Goal: Task Accomplishment & Management: Manage account settings

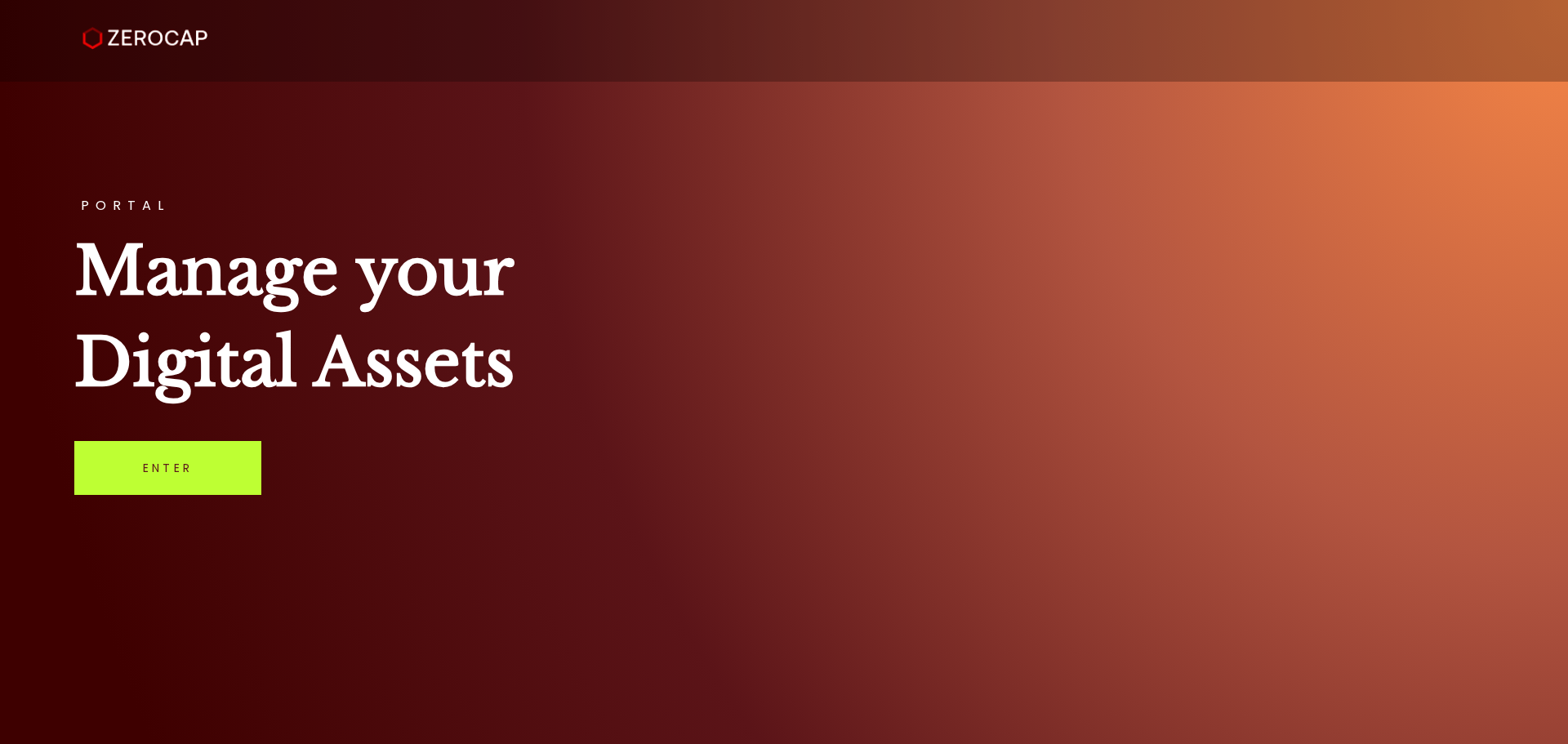
click at [172, 479] on link "Enter" at bounding box center [168, 468] width 187 height 54
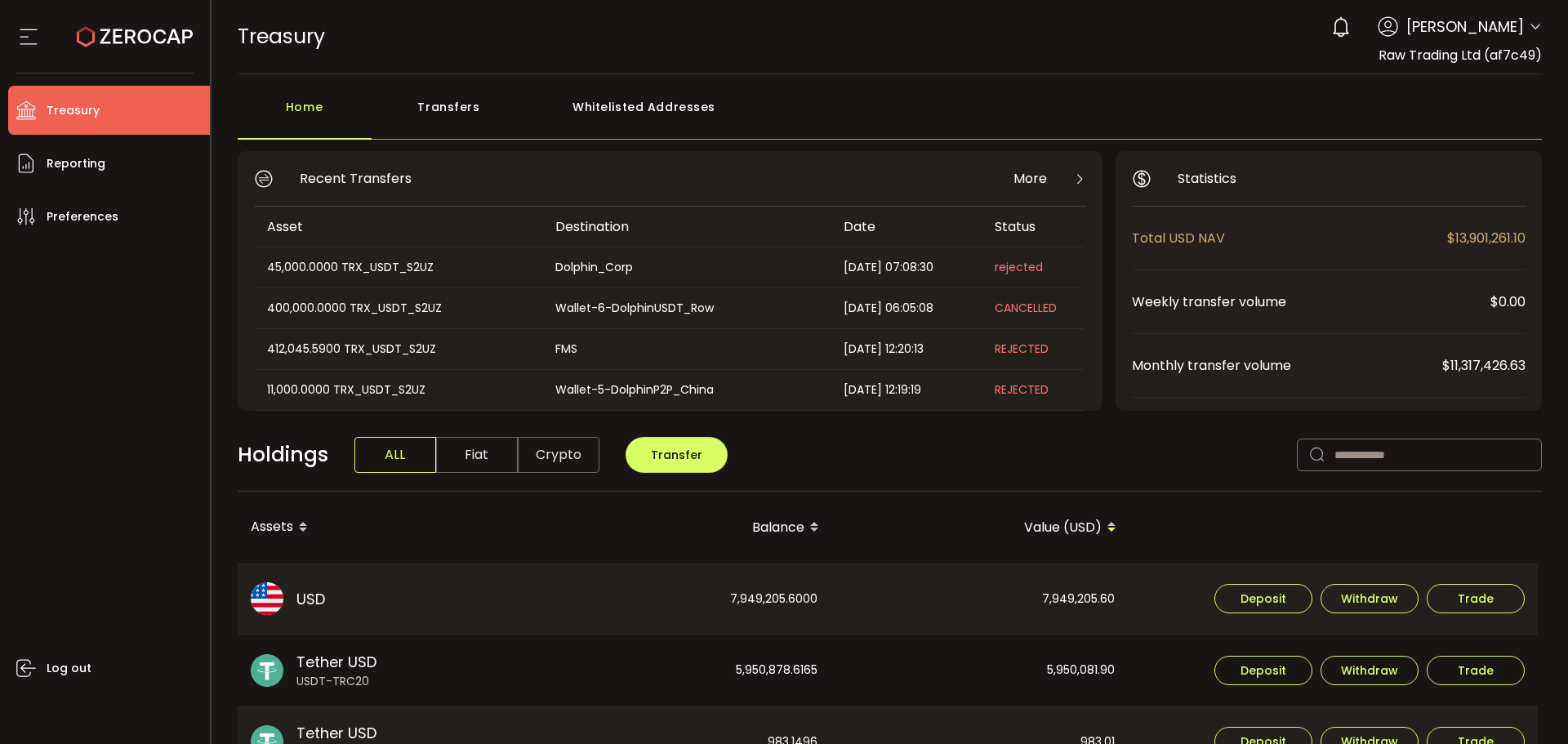
drag, startPoint x: 1528, startPoint y: 20, endPoint x: 1531, endPoint y: 41, distance: 21.2
click at [1529, 20] on span at bounding box center [1536, 28] width 13 height 17
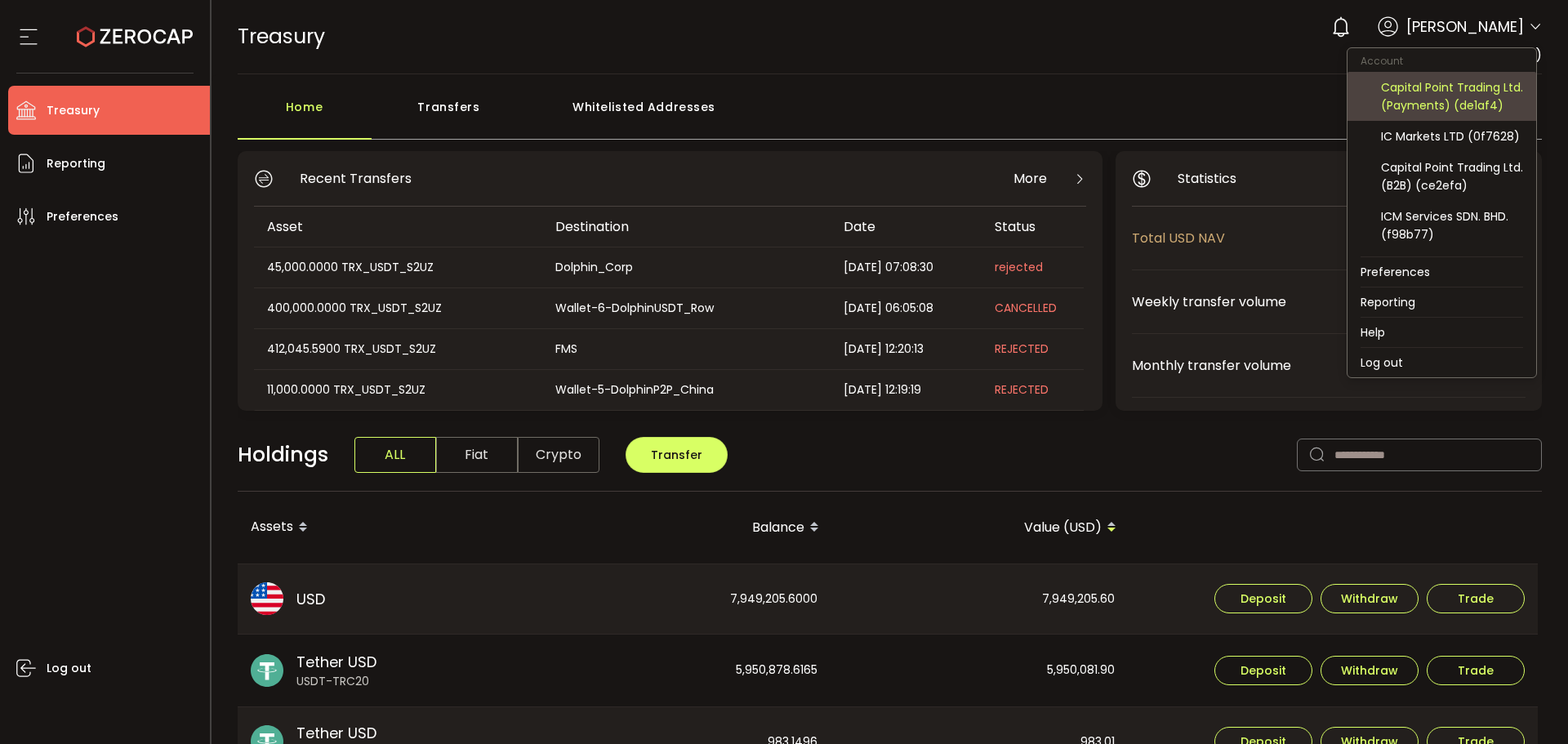
scroll to position [206, 0]
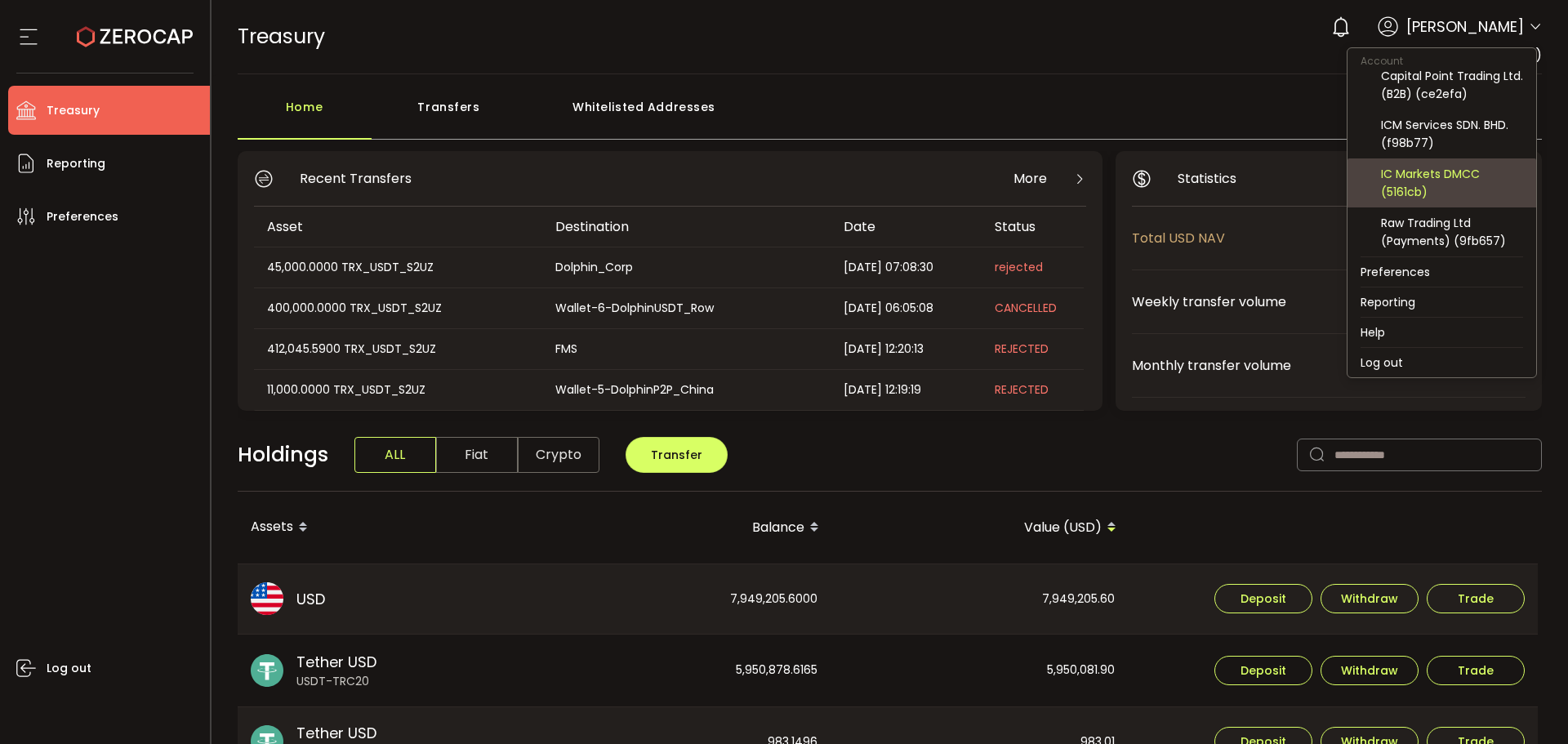
click at [1436, 187] on div "IC Markets DMCC (5161cb)" at bounding box center [1452, 182] width 142 height 36
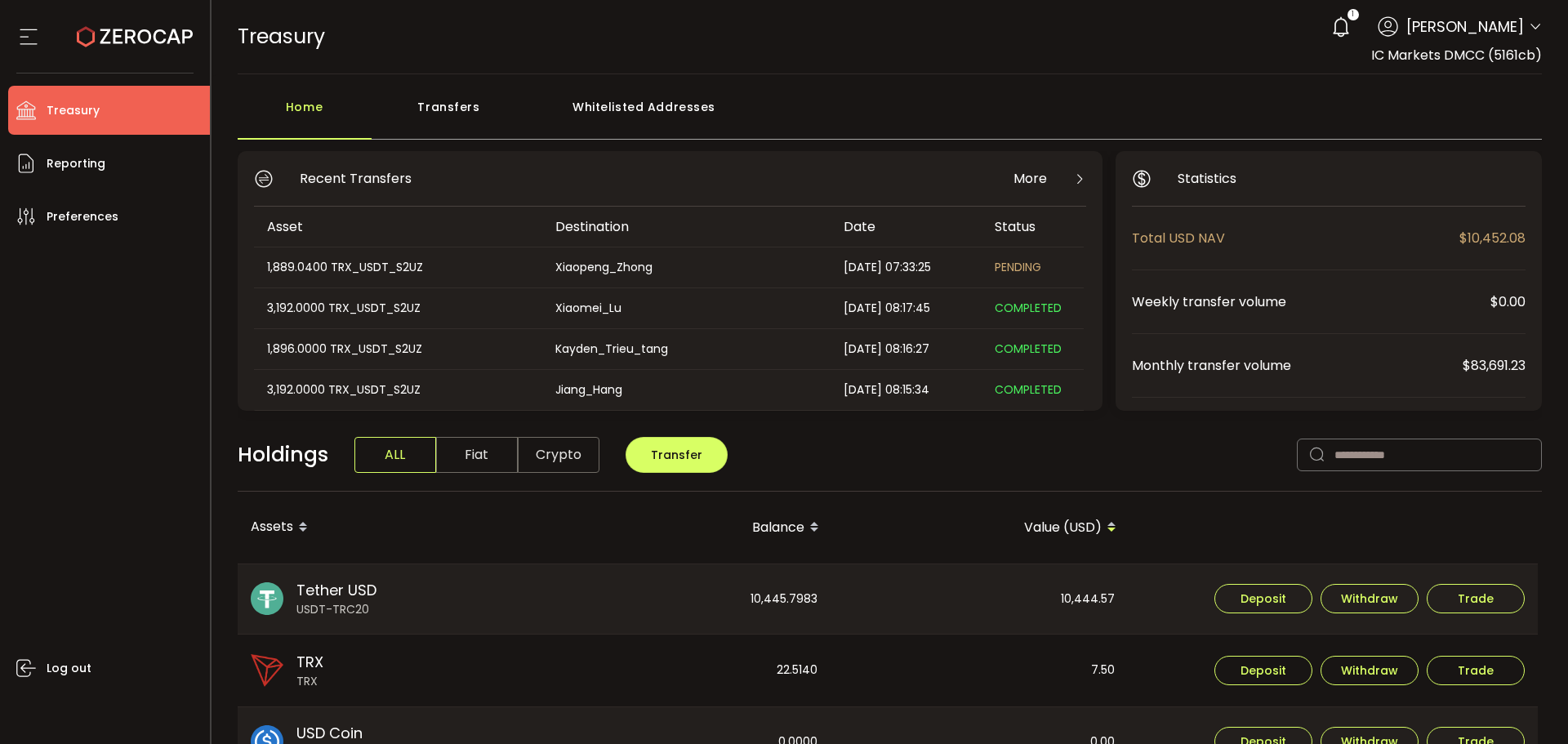
click at [423, 113] on div "Transfers" at bounding box center [449, 114] width 155 height 49
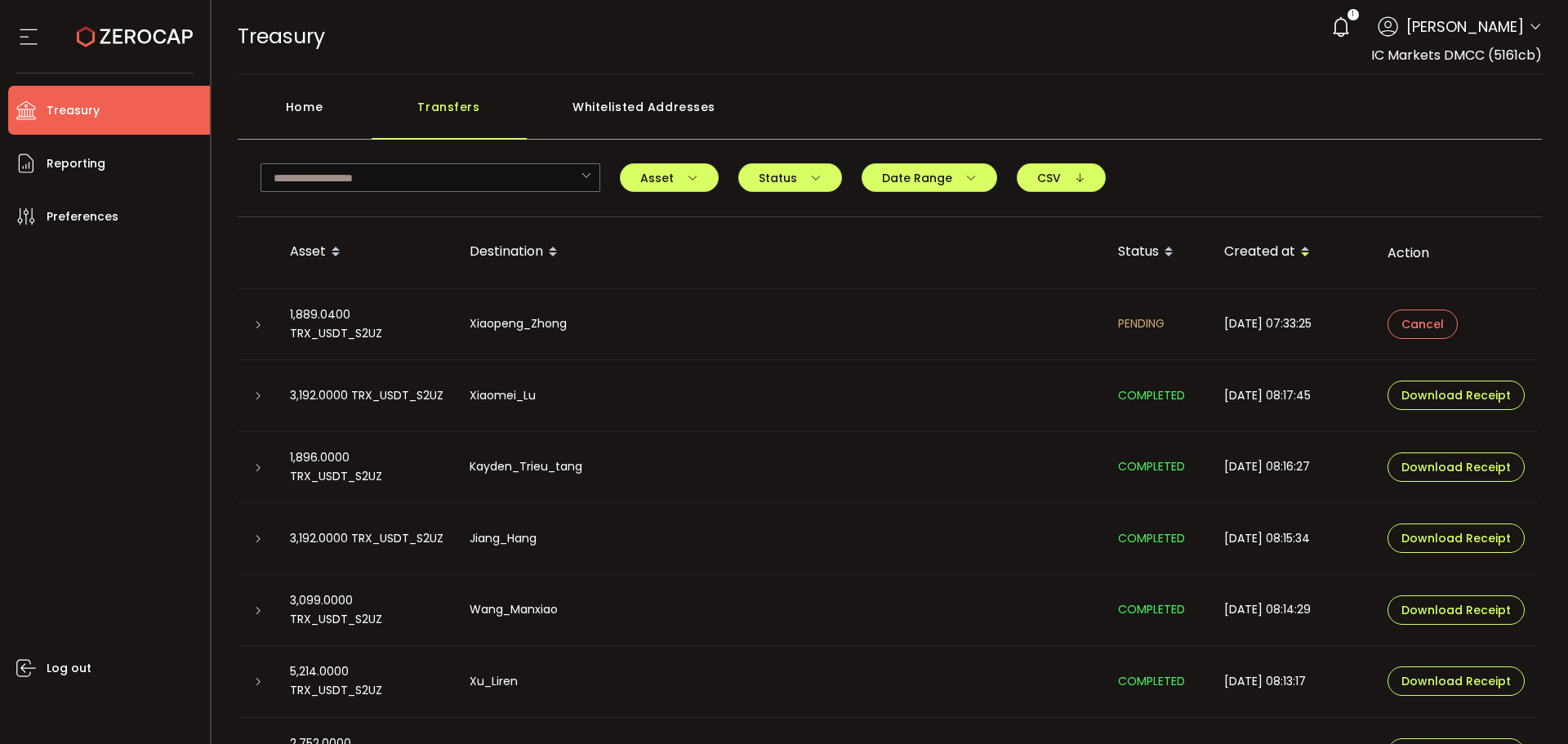
click at [255, 328] on icon at bounding box center [258, 325] width 10 height 10
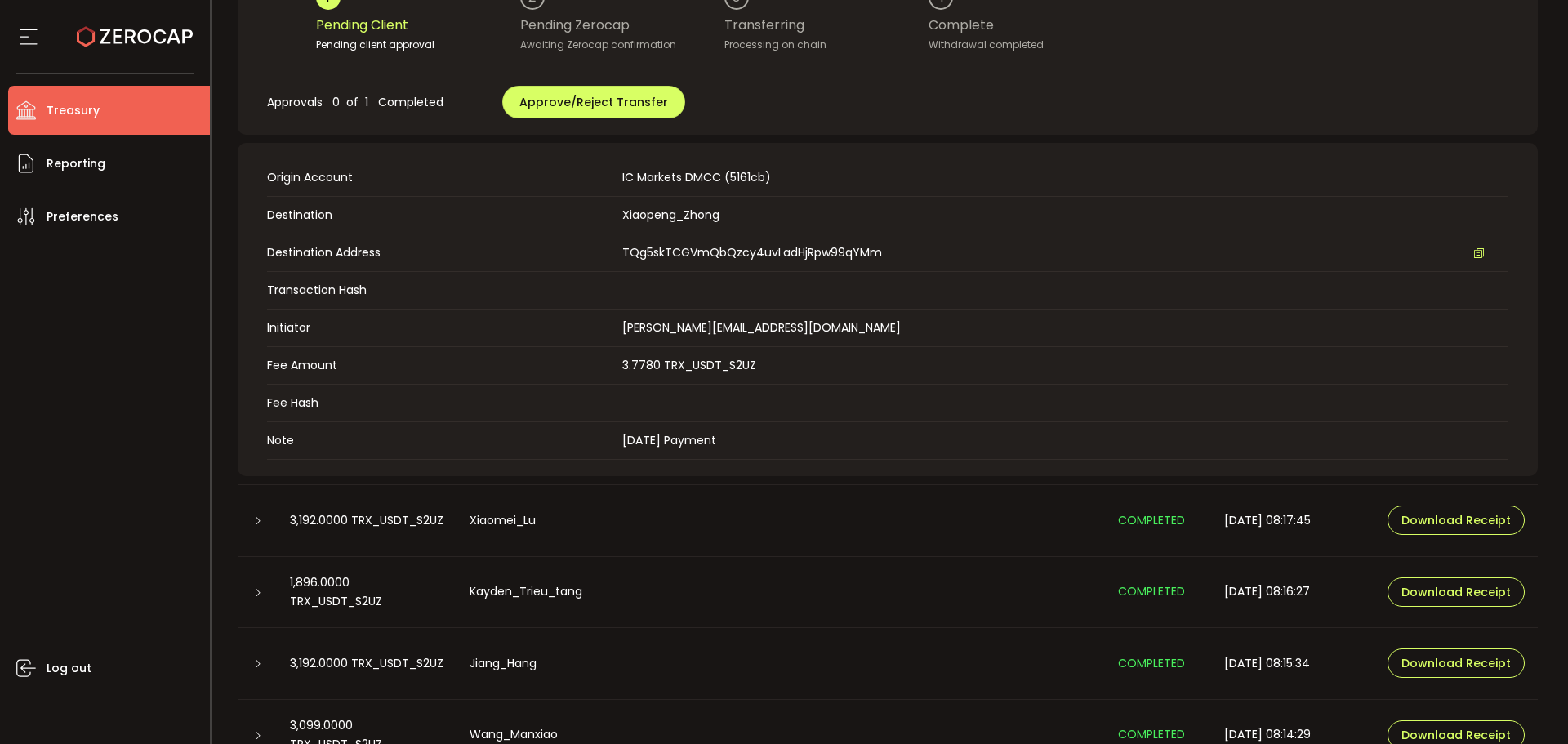
scroll to position [409, 0]
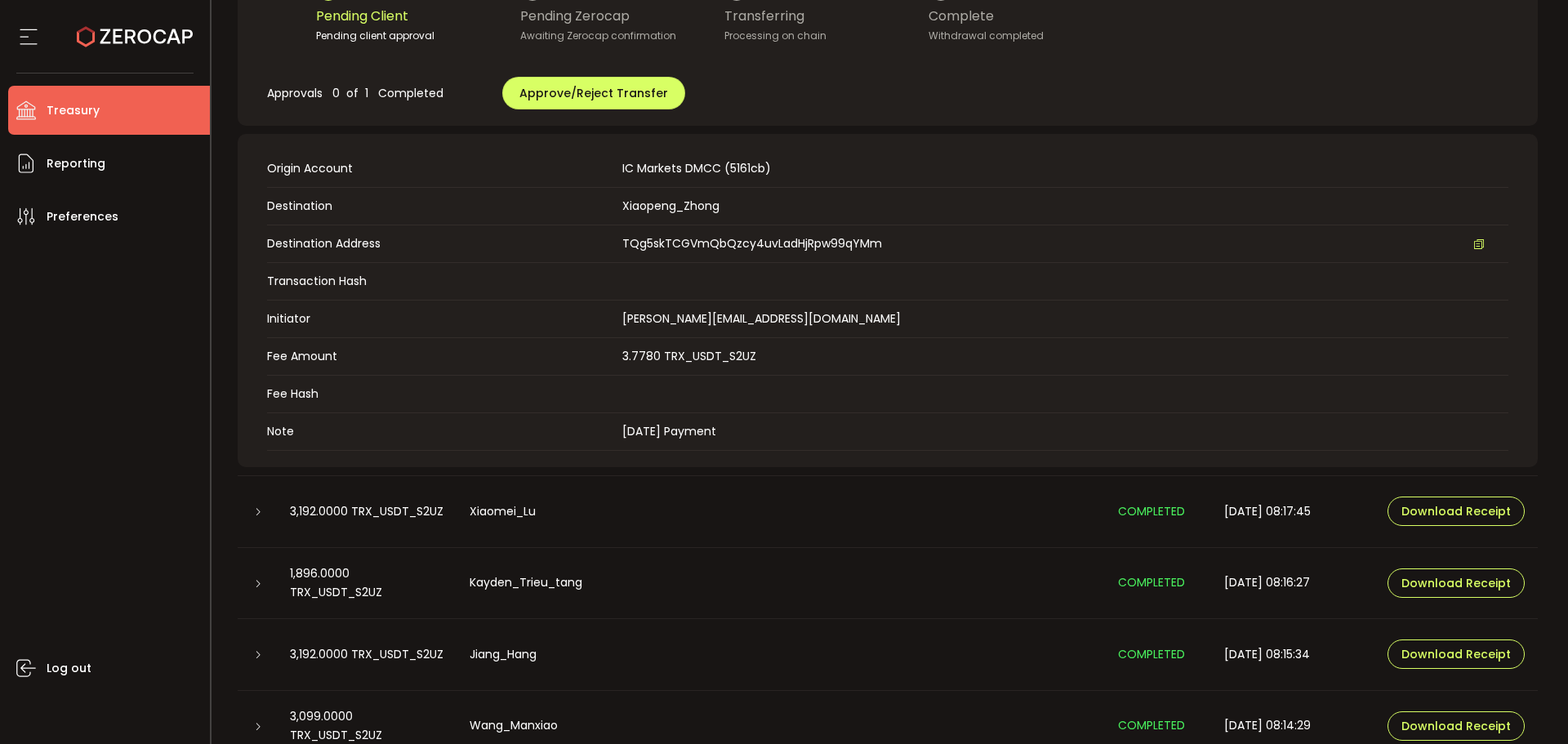
click at [711, 246] on span "TQg5skTCGVmQbQzcy4uvLadHjRpw99qYMm" at bounding box center [752, 244] width 260 height 17
copy span "TQg5skTCGVmQbQzcy4uvLadHjRpw99qYMm"
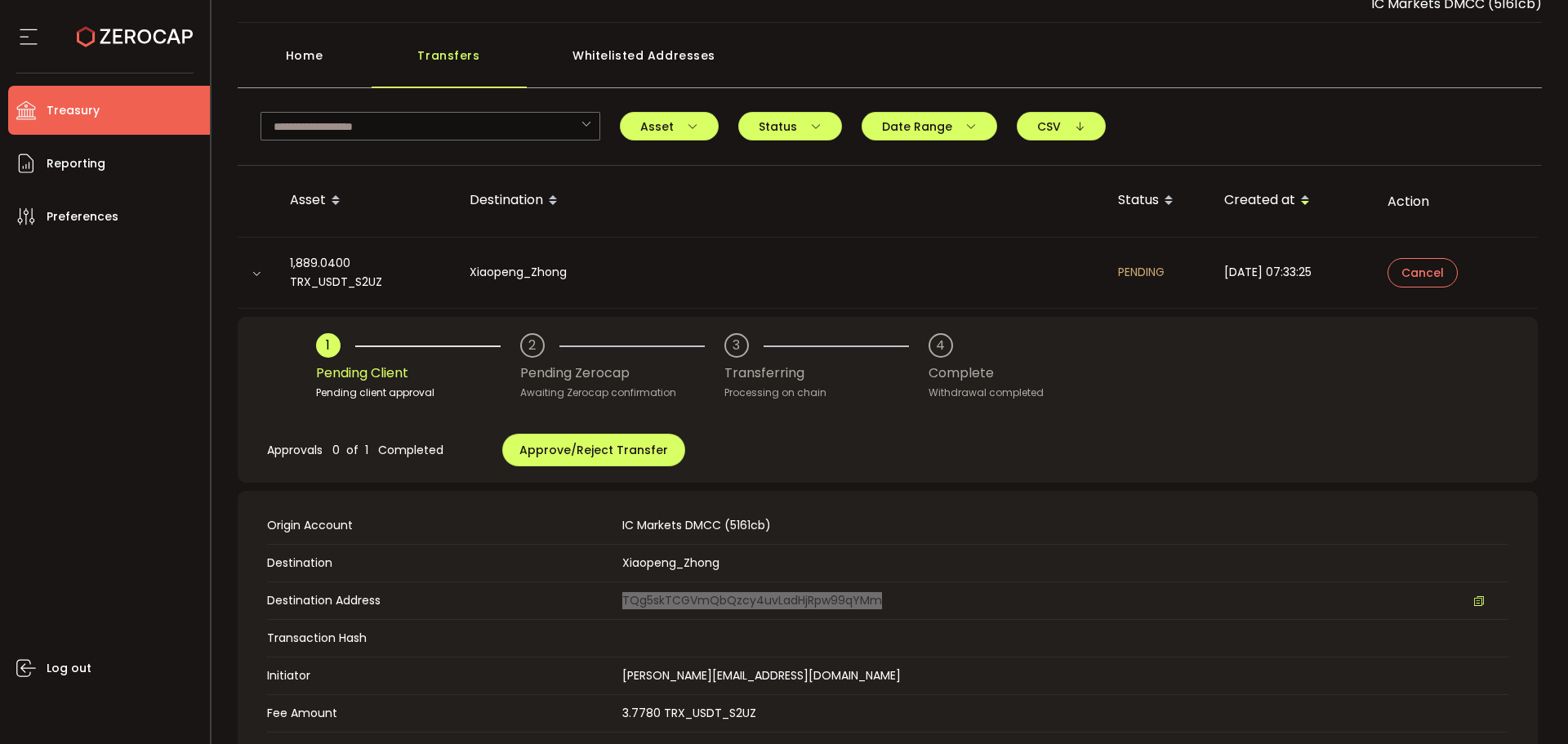
scroll to position [0, 0]
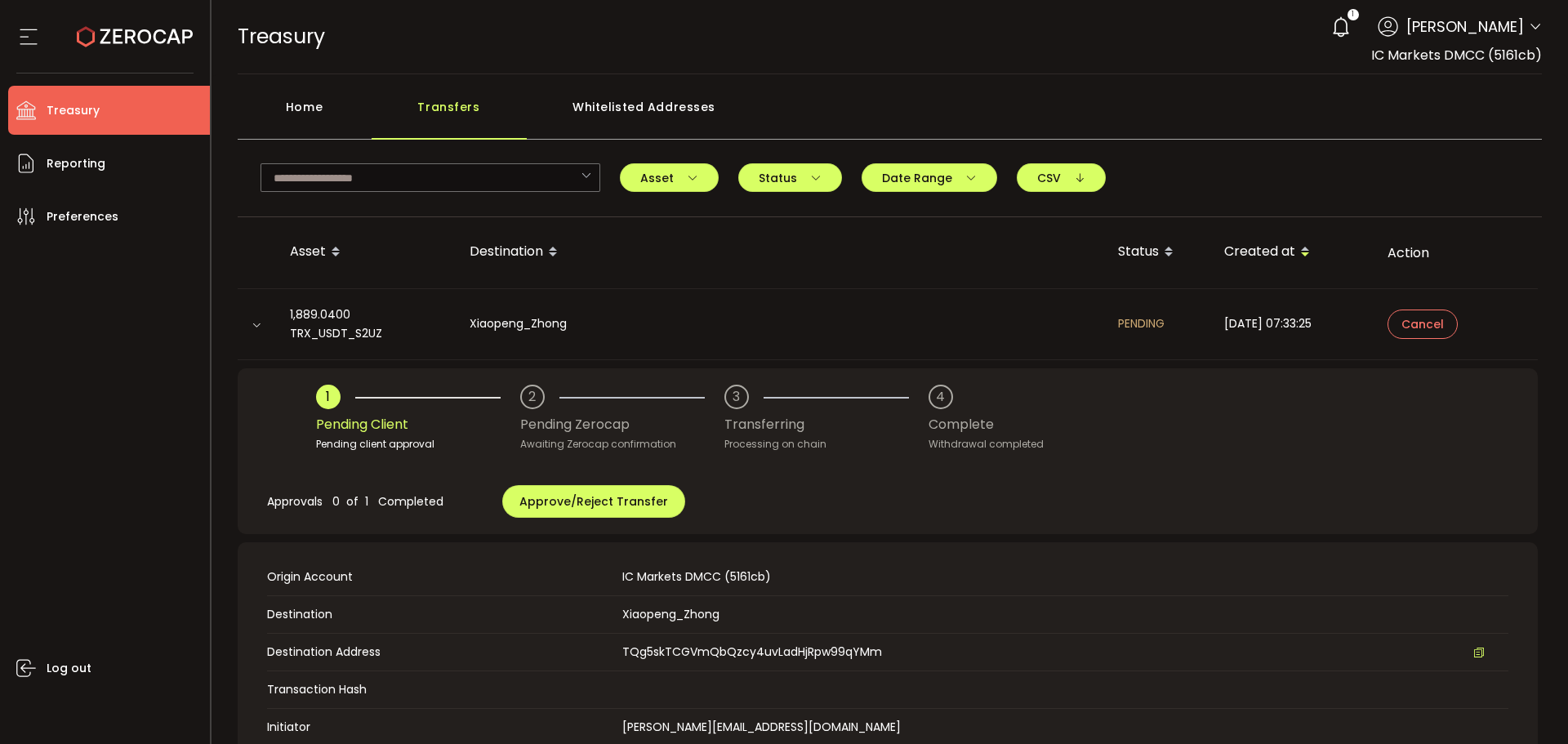
click at [245, 32] on span "Treasury" at bounding box center [281, 36] width 87 height 28
drag, startPoint x: 108, startPoint y: 30, endPoint x: 179, endPoint y: 47, distance: 73.0
click at [108, 28] on icon at bounding box center [135, 36] width 116 height 116
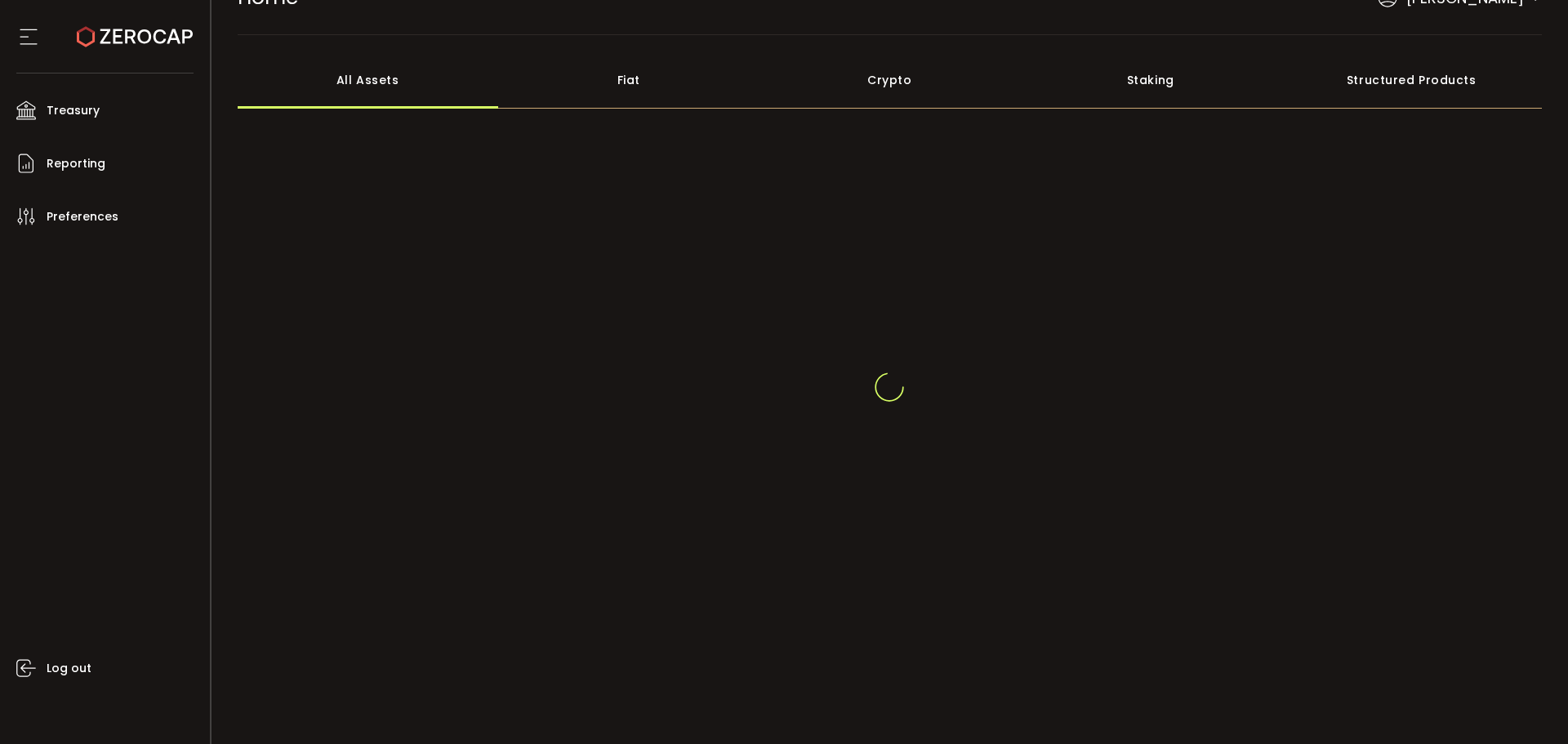
scroll to position [61, 0]
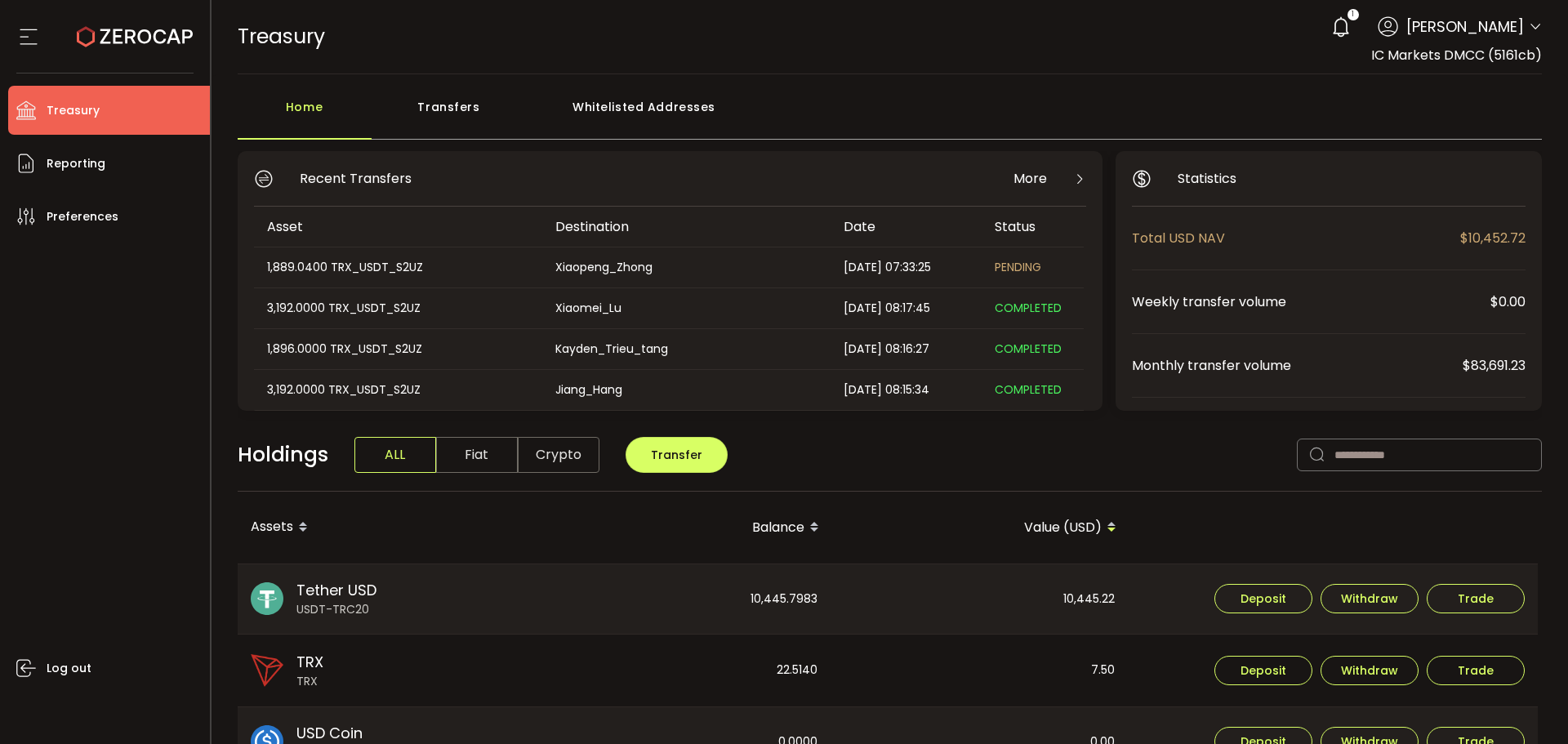
click at [453, 105] on div "Transfers" at bounding box center [449, 114] width 155 height 49
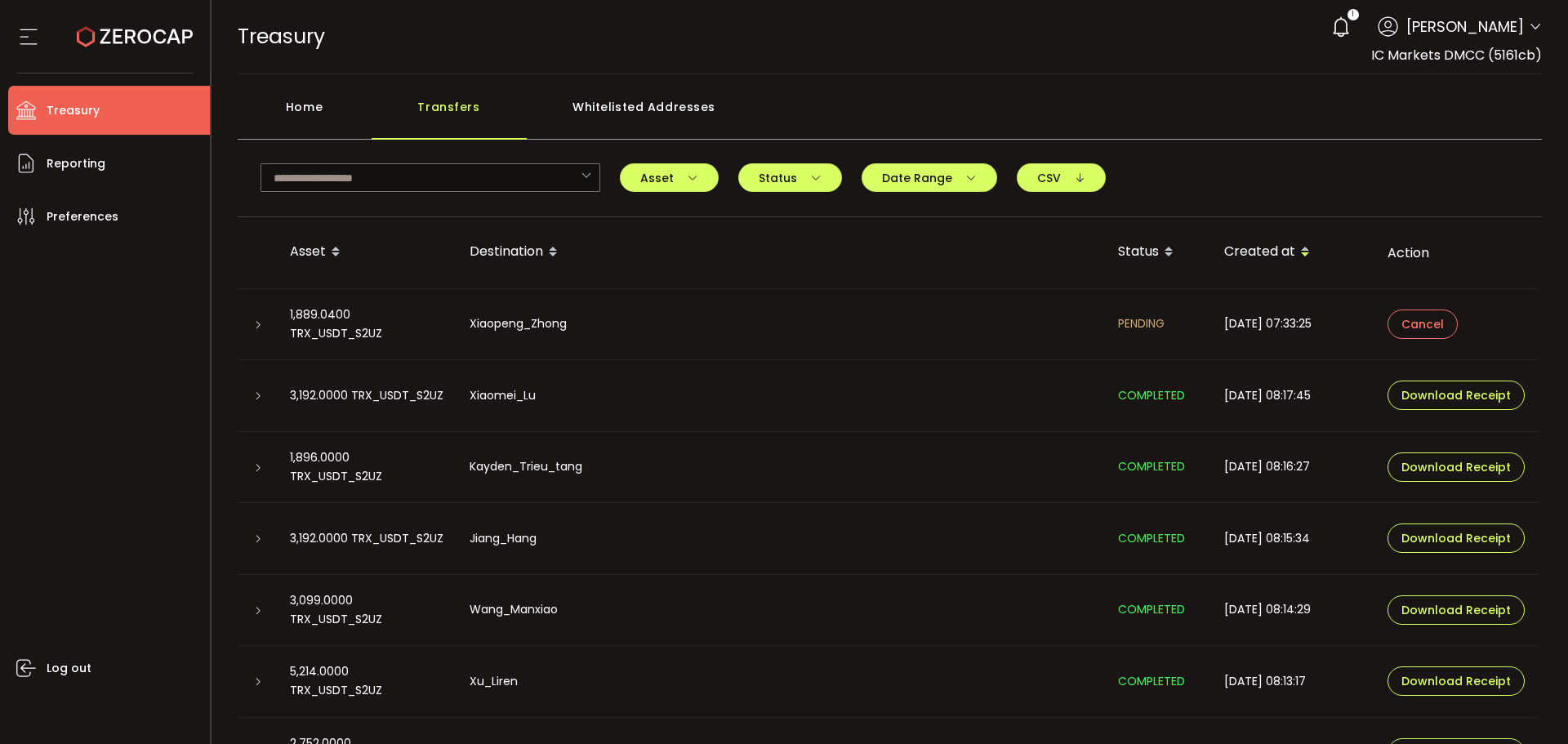
click at [1531, 21] on icon at bounding box center [1536, 27] width 13 height 13
click at [270, 107] on div "Home" at bounding box center [305, 114] width 134 height 49
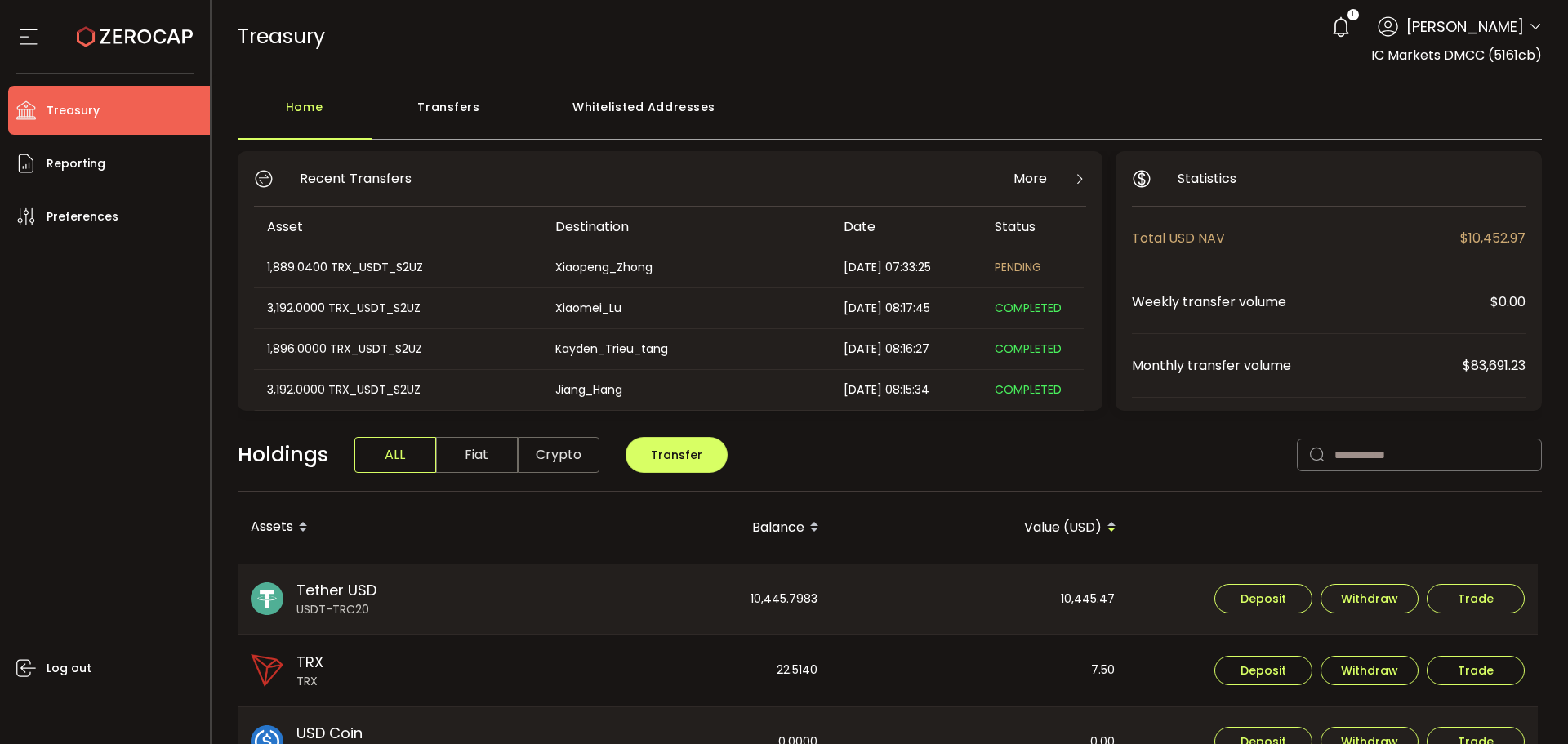
drag, startPoint x: 1535, startPoint y: 24, endPoint x: 1512, endPoint y: 67, distance: 48.8
click at [1534, 24] on icon at bounding box center [1536, 27] width 13 height 13
click at [1521, 27] on div "1 Aaditya Achreja" at bounding box center [1433, 27] width 219 height 36
click at [1529, 31] on icon at bounding box center [1536, 27] width 13 height 13
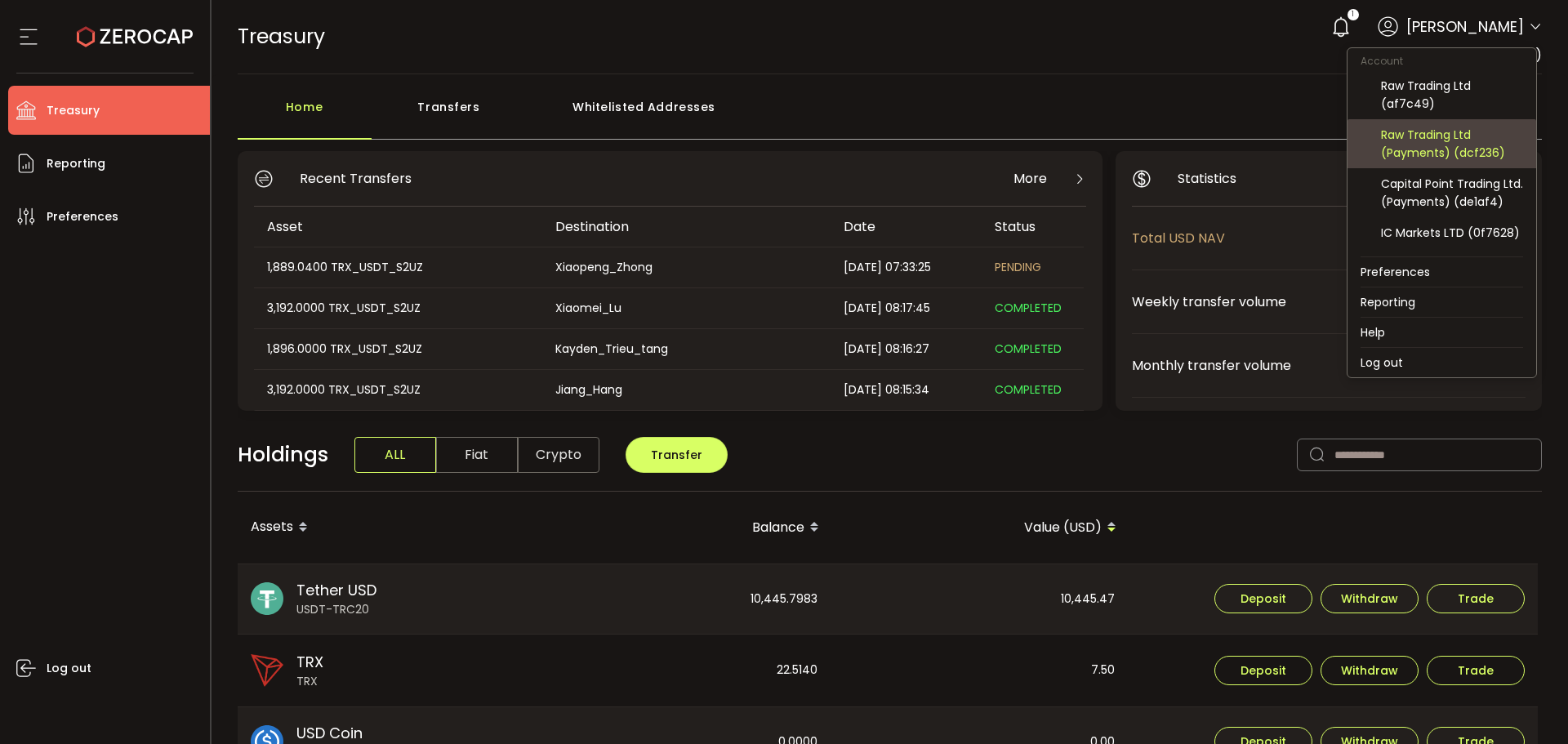
click at [1444, 137] on div "Raw Trading Ltd (Payments) (dcf236)" at bounding box center [1452, 143] width 142 height 36
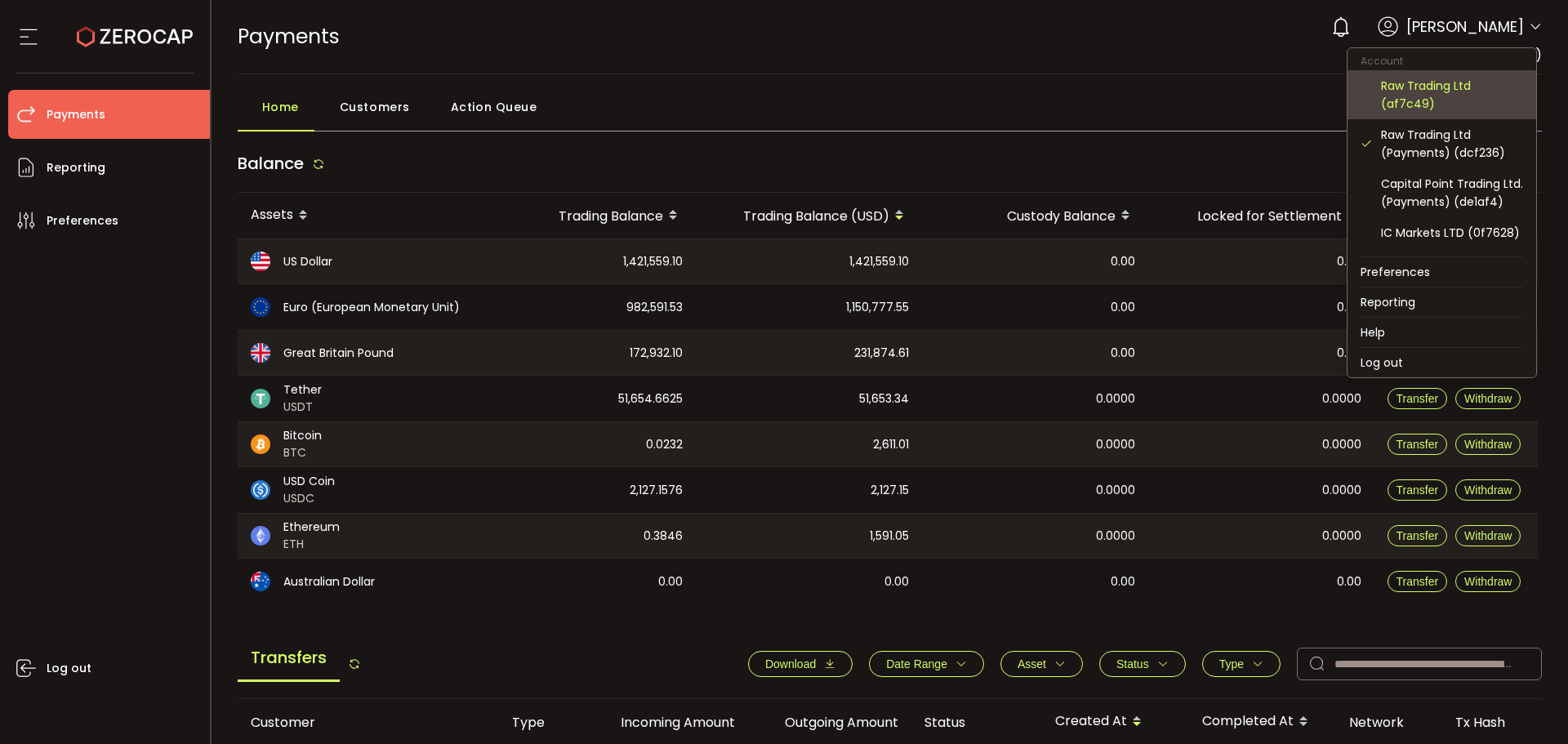
click at [1442, 80] on div "Raw Trading Ltd (af7c49)" at bounding box center [1452, 95] width 142 height 36
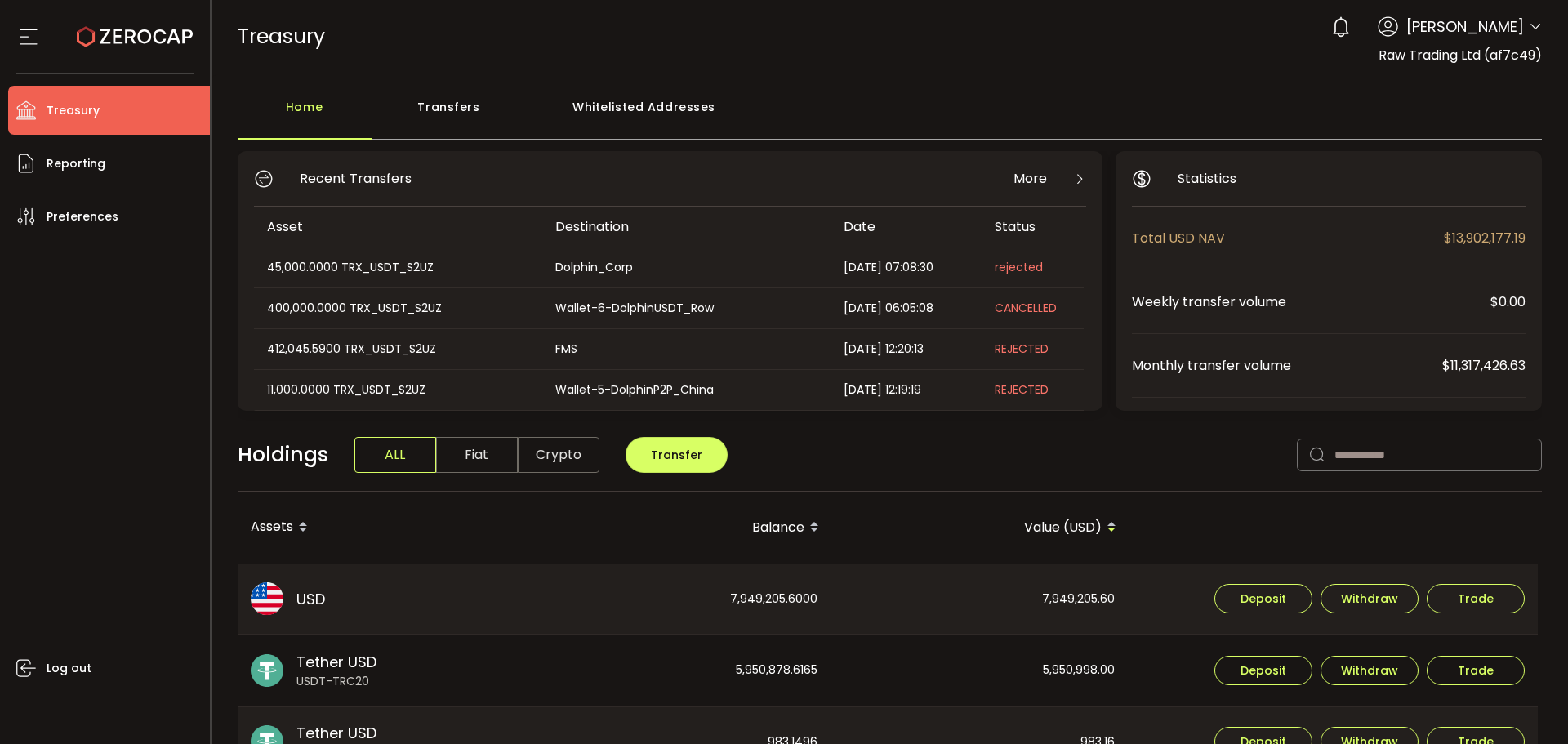
scroll to position [246, 0]
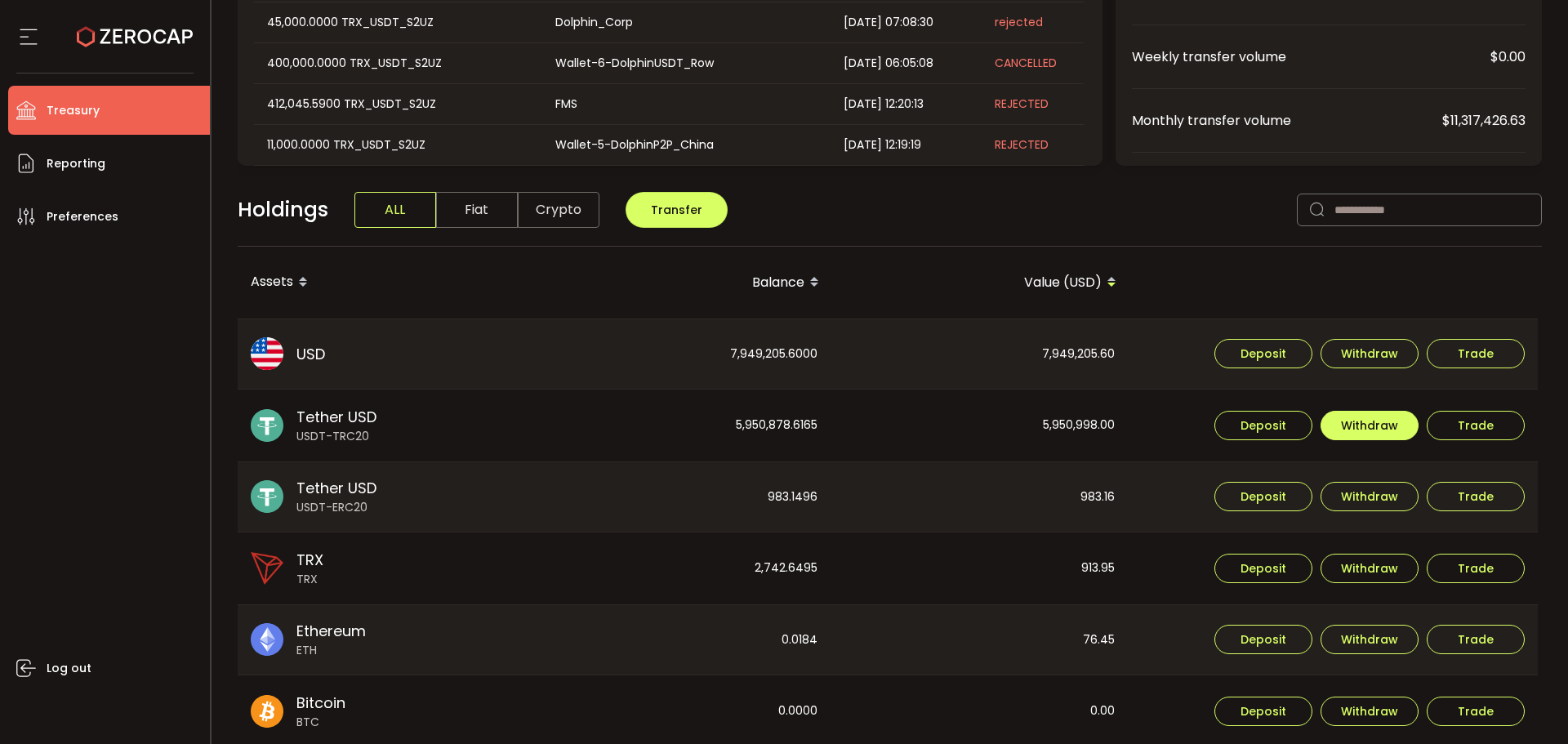
click at [1357, 431] on span "Withdraw" at bounding box center [1369, 425] width 57 height 12
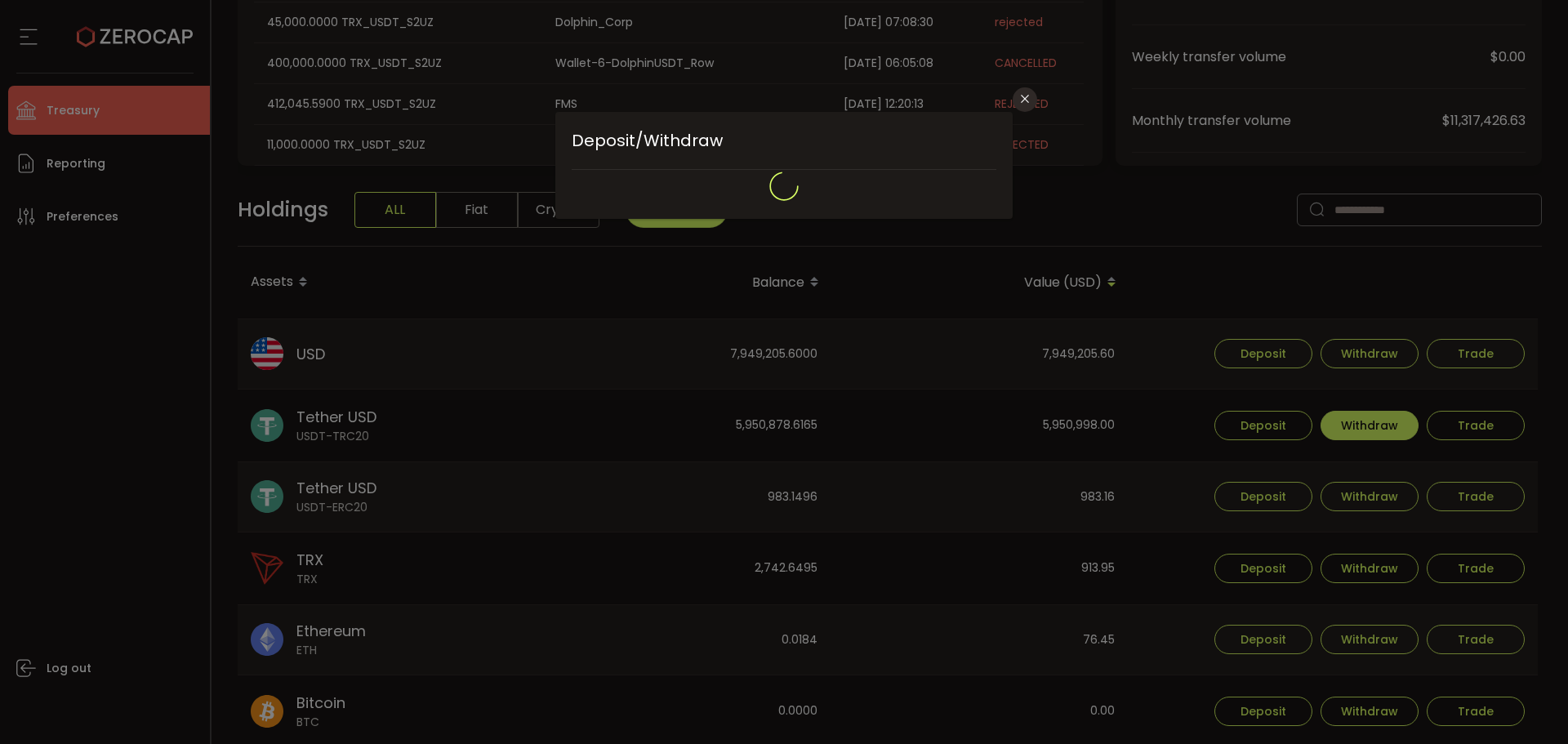
type input "****"
type input "**********"
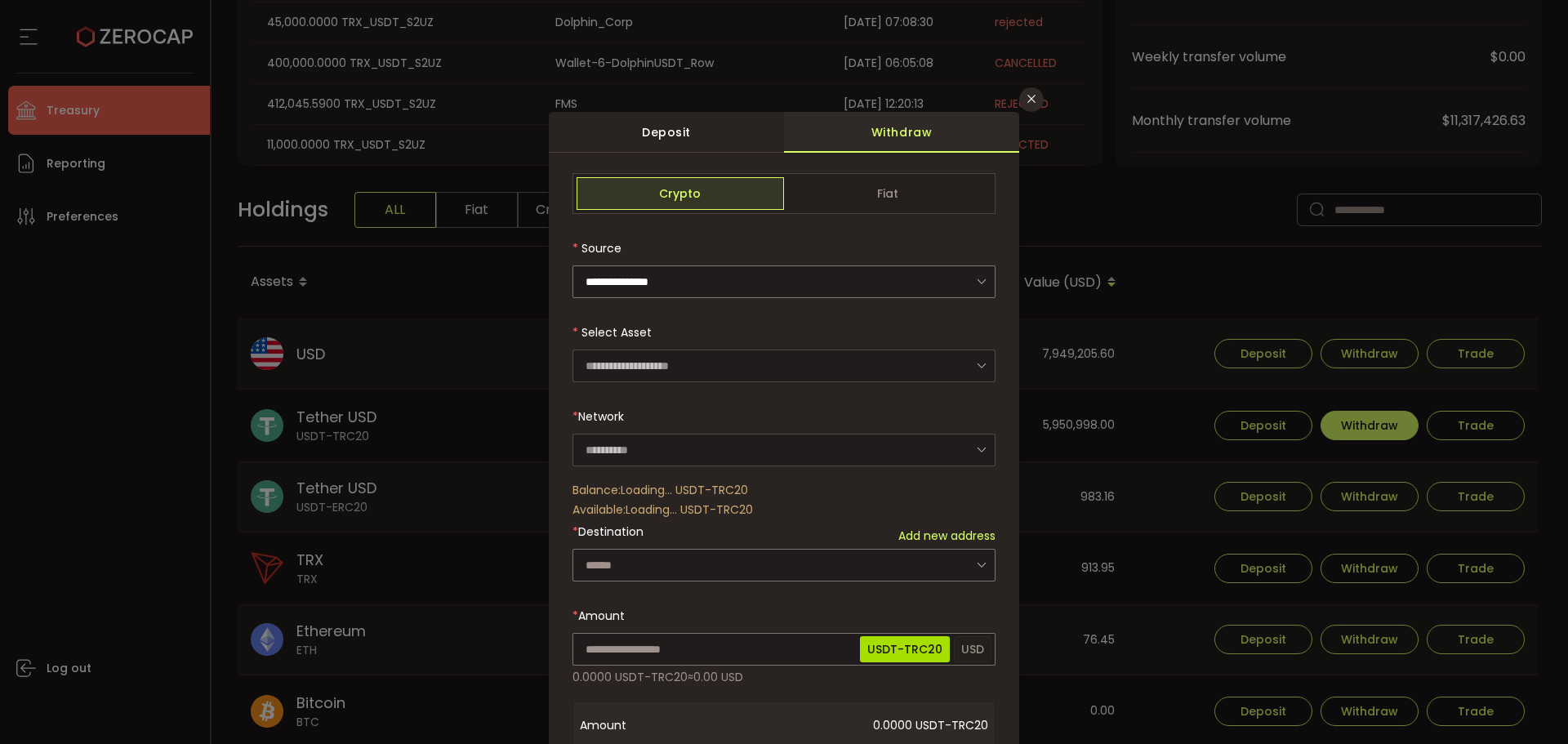
type input "****"
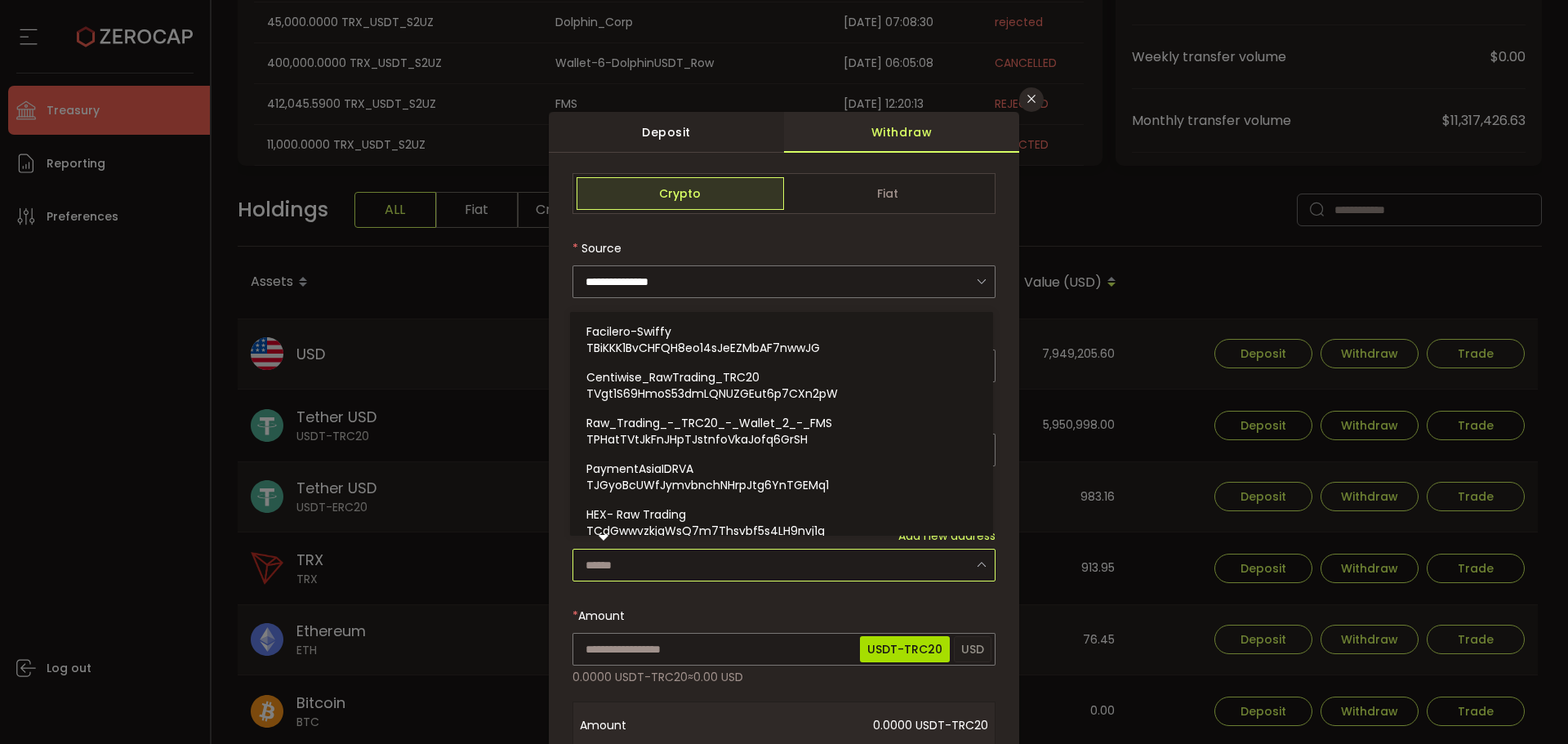
click at [629, 549] on input "dialog" at bounding box center [784, 565] width 423 height 32
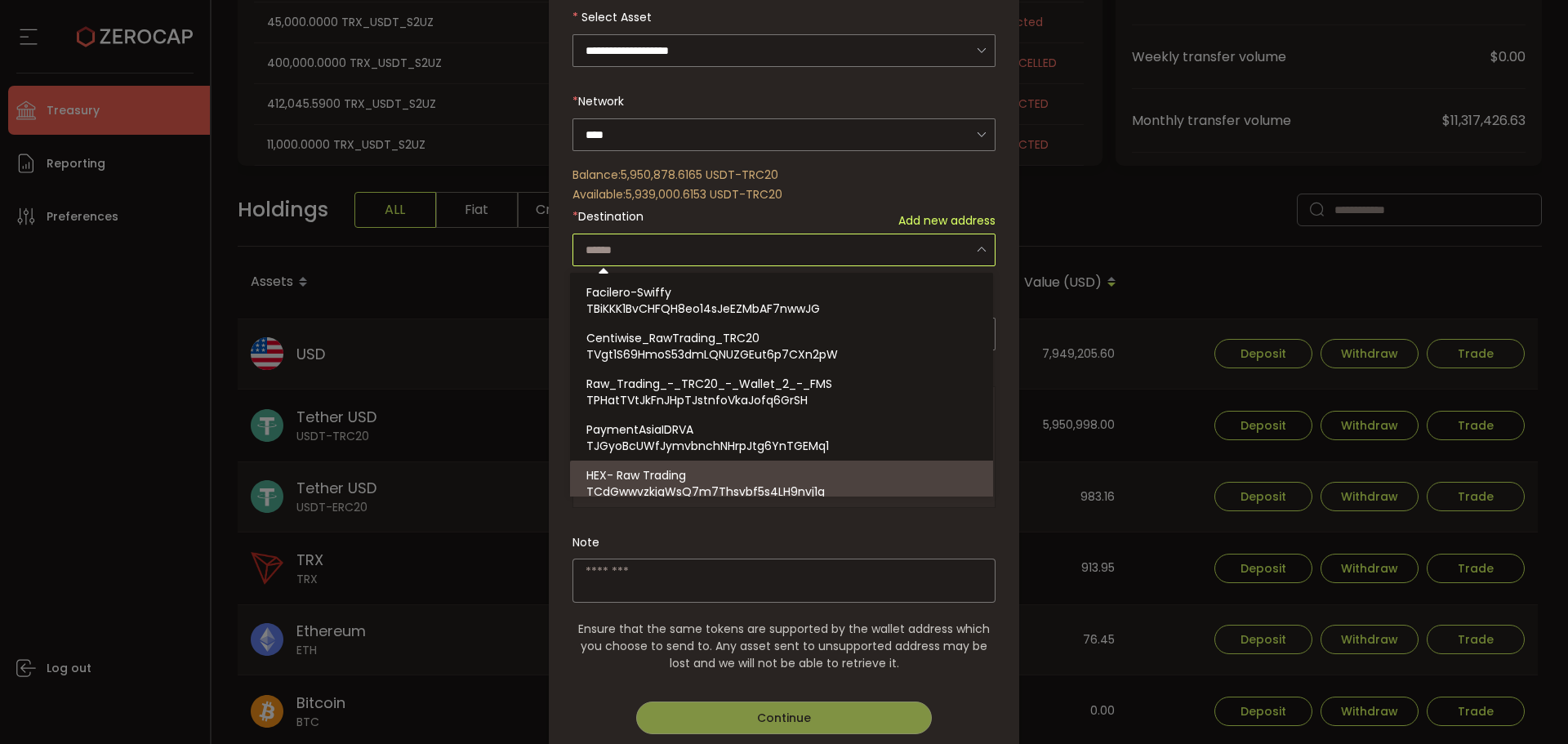
scroll to position [327, 0]
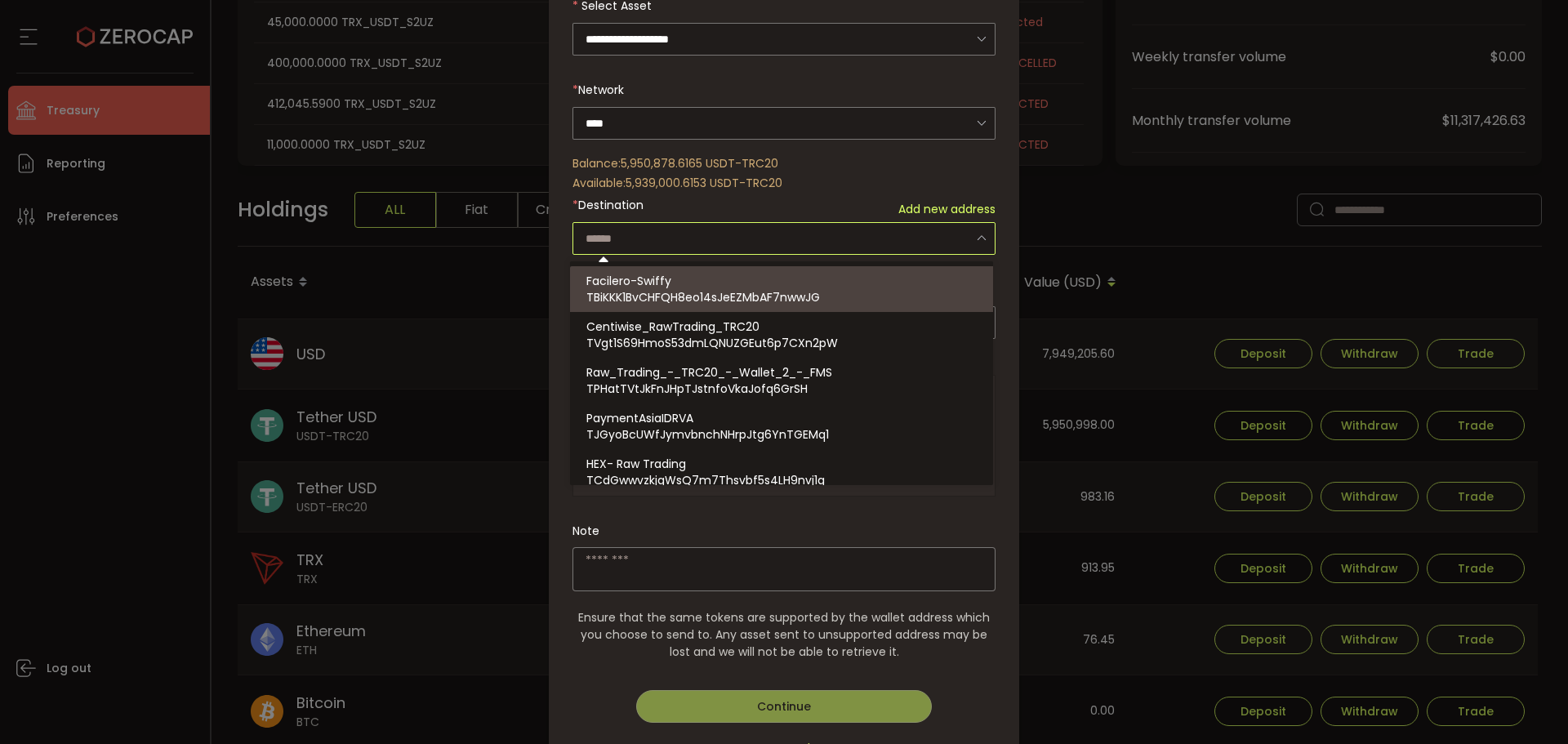
click at [831, 174] on div "Balance: 5,950,878.6165 USDT-TRC20 Available: 5,939,000.6153 USDT-TRC20" at bounding box center [784, 173] width 423 height 31
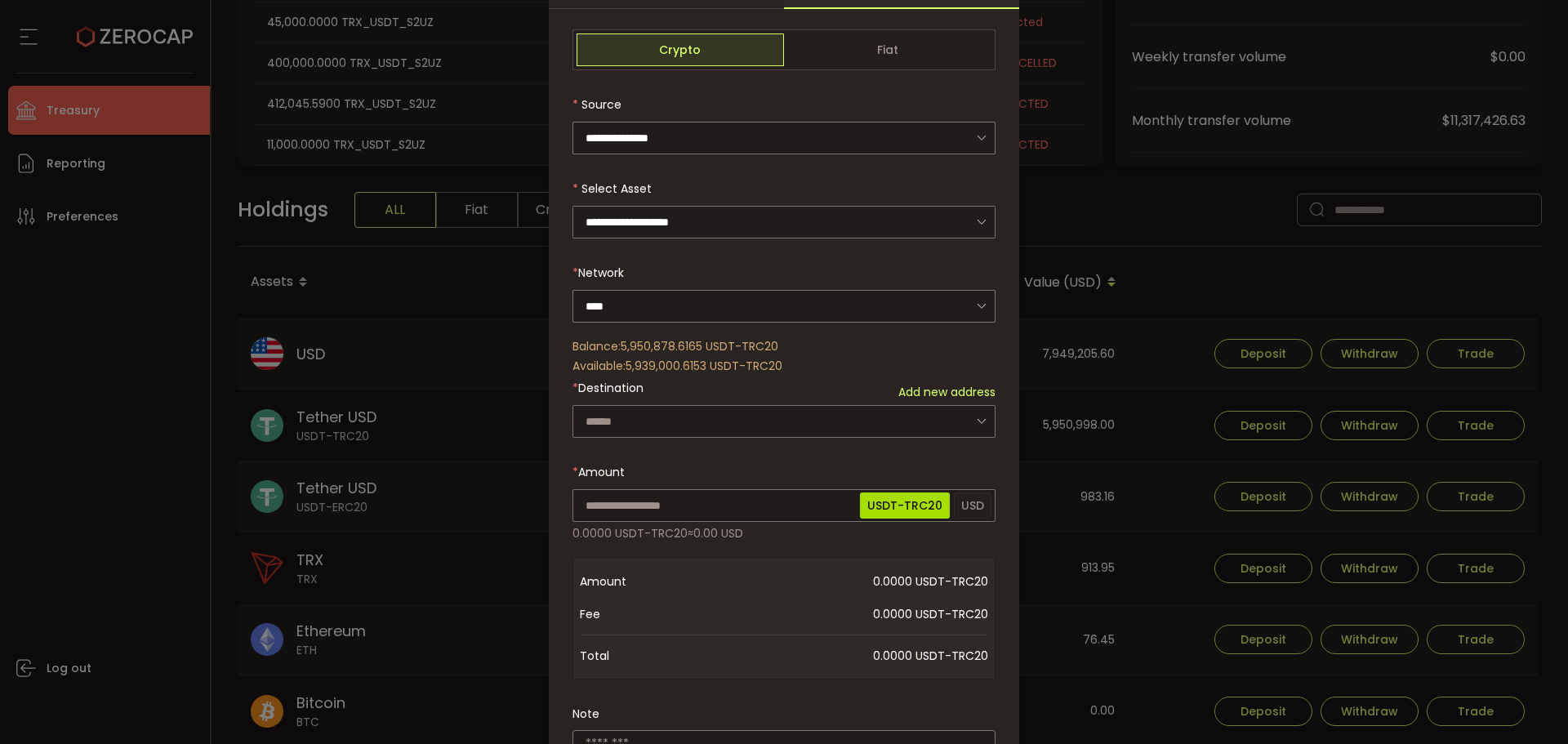
scroll to position [82, 0]
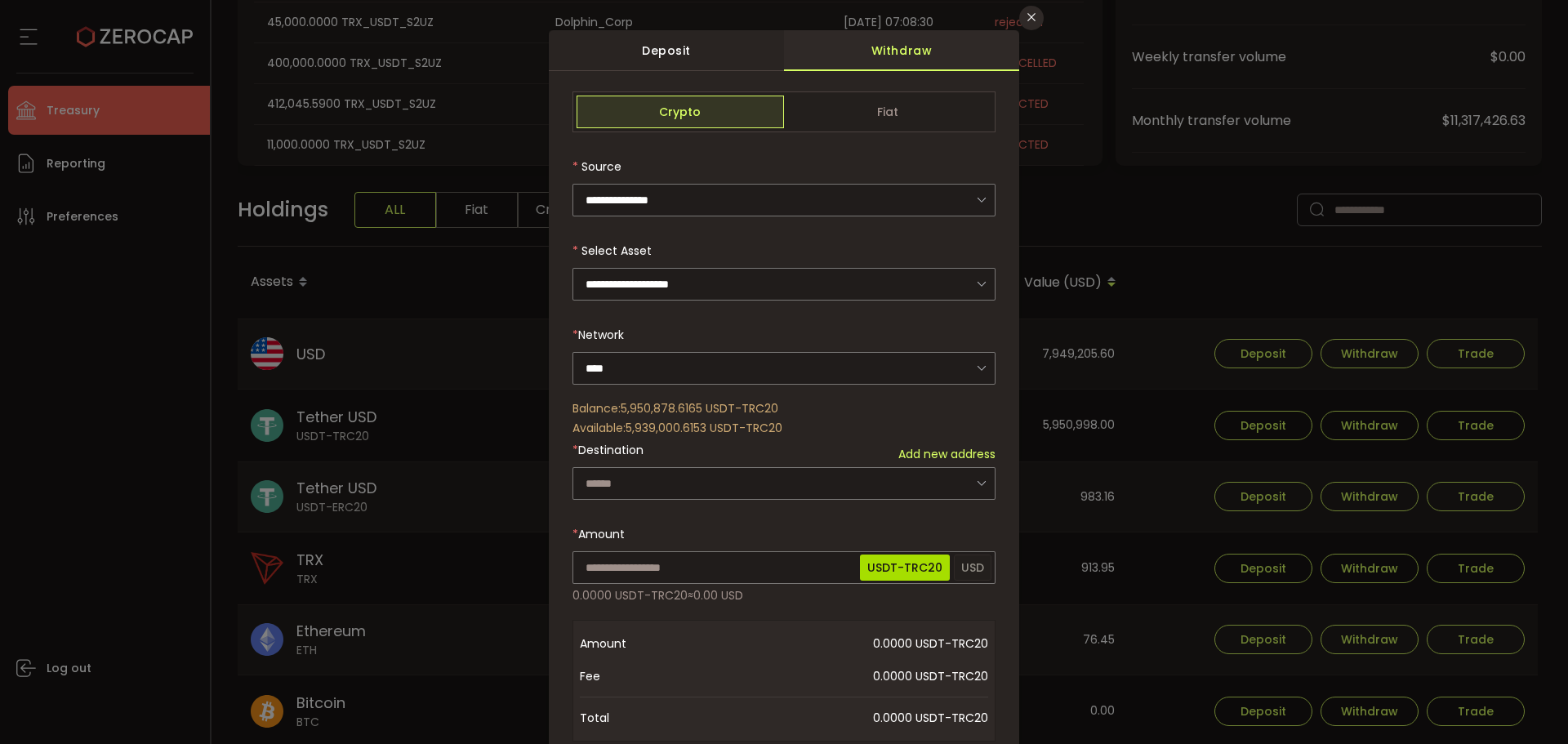
drag, startPoint x: 1024, startPoint y: 5, endPoint x: 1028, endPoint y: 12, distance: 8.1
click at [1025, 6] on div "**********" at bounding box center [784, 372] width 1568 height 744
click at [1028, 12] on icon "Close" at bounding box center [1032, 17] width 13 height 13
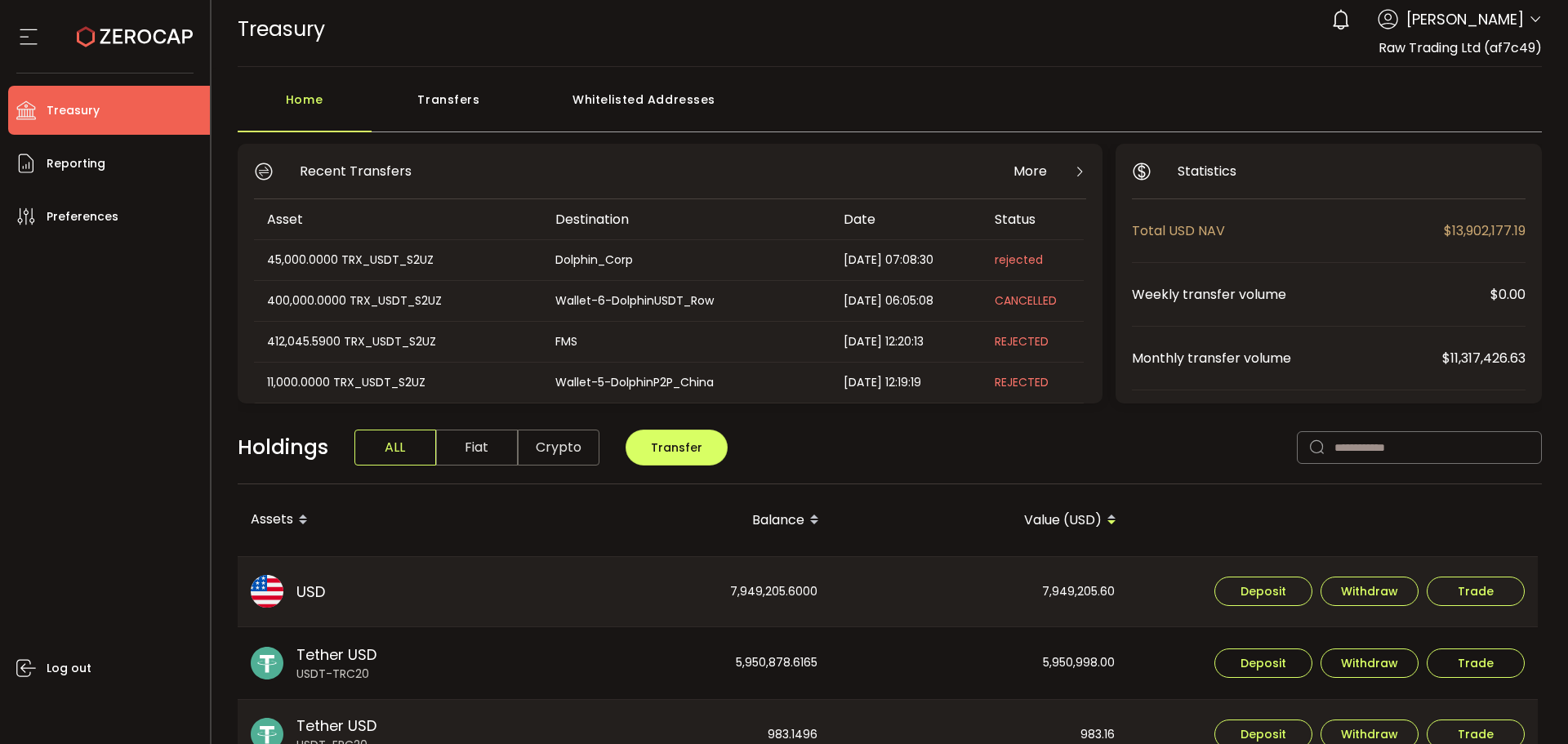
scroll to position [0, 0]
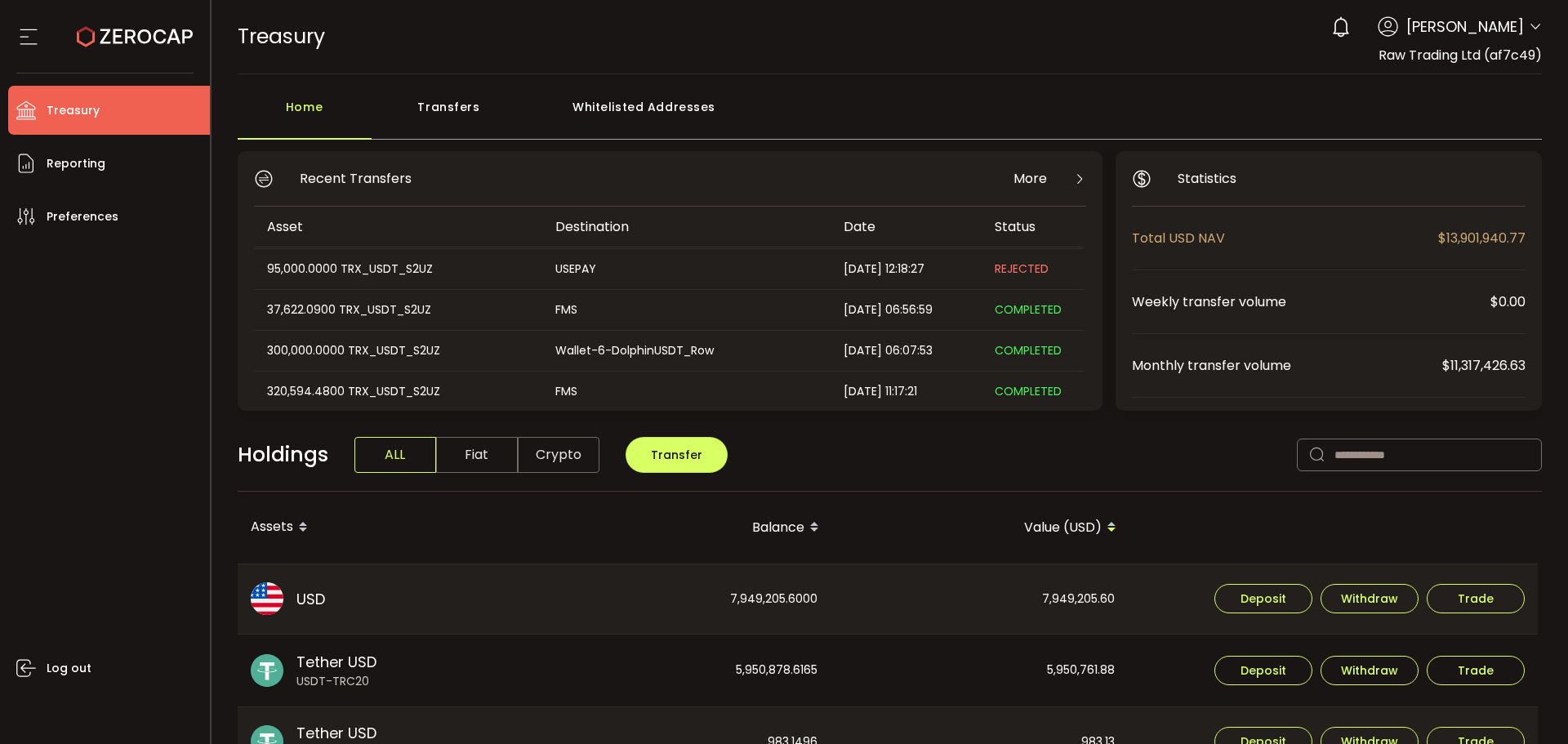
scroll to position [163, 0]
click at [434, 105] on div "Transfers" at bounding box center [449, 114] width 155 height 49
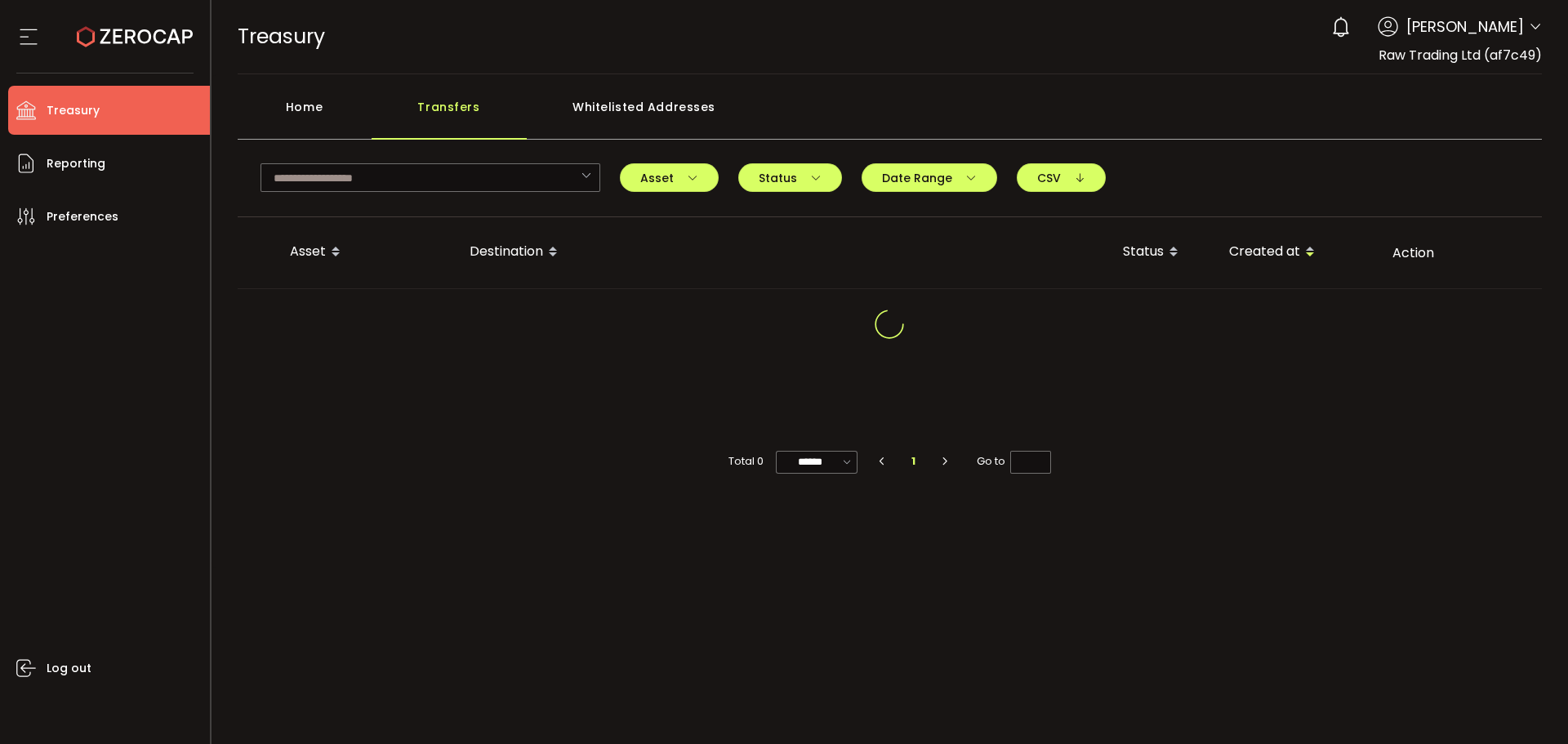
click at [1531, 30] on icon at bounding box center [1536, 27] width 13 height 13
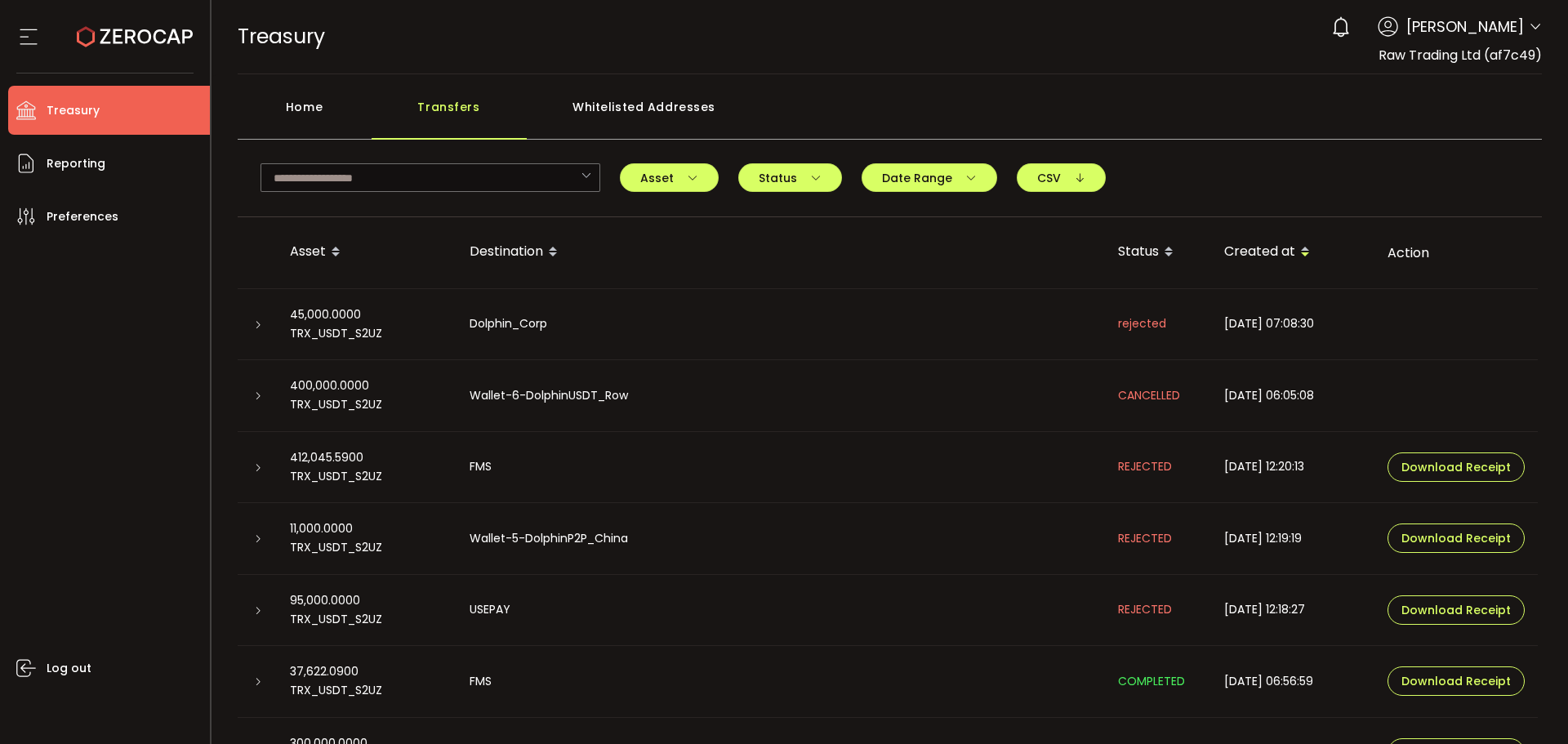
click at [1532, 32] on icon at bounding box center [1536, 27] width 13 height 13
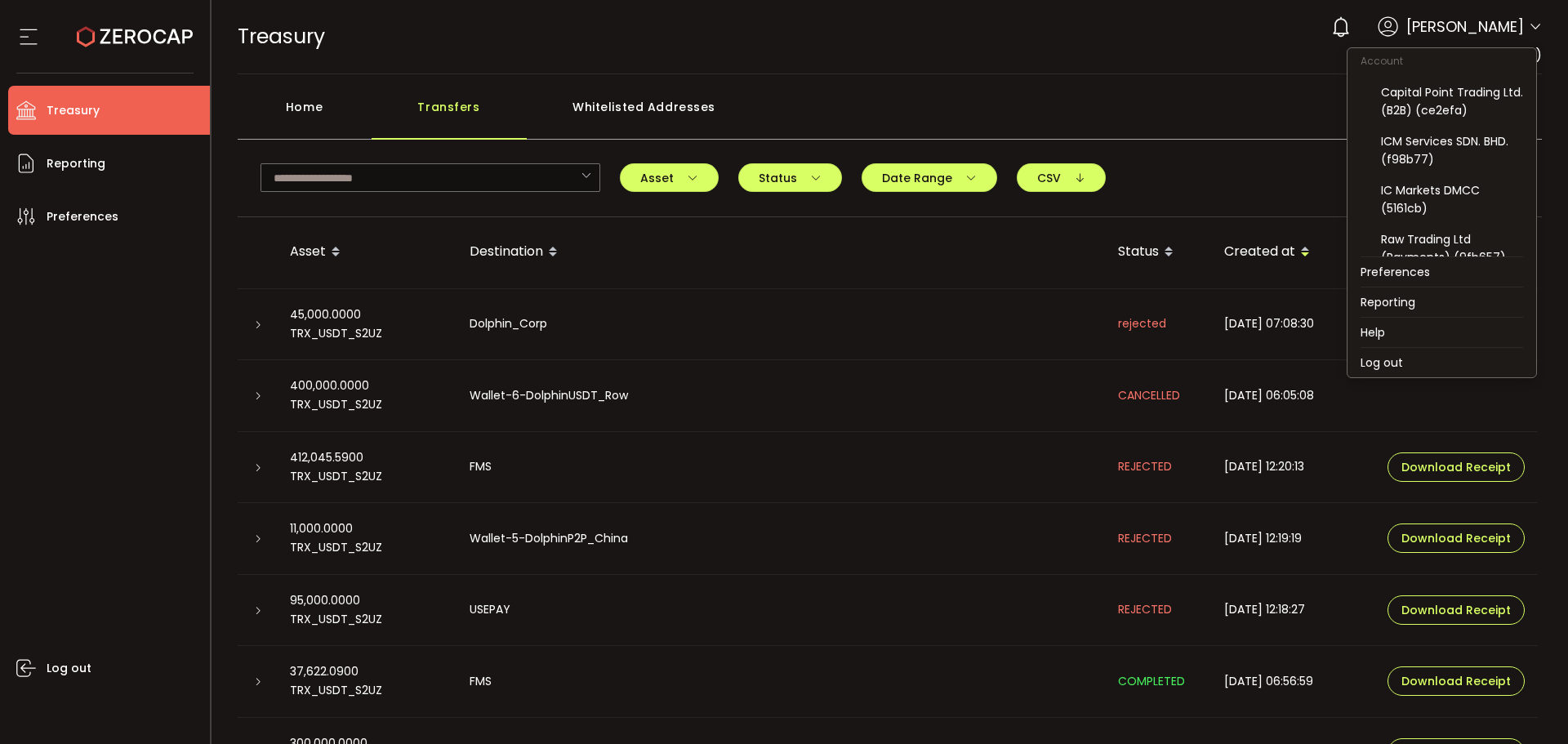
scroll to position [206, 0]
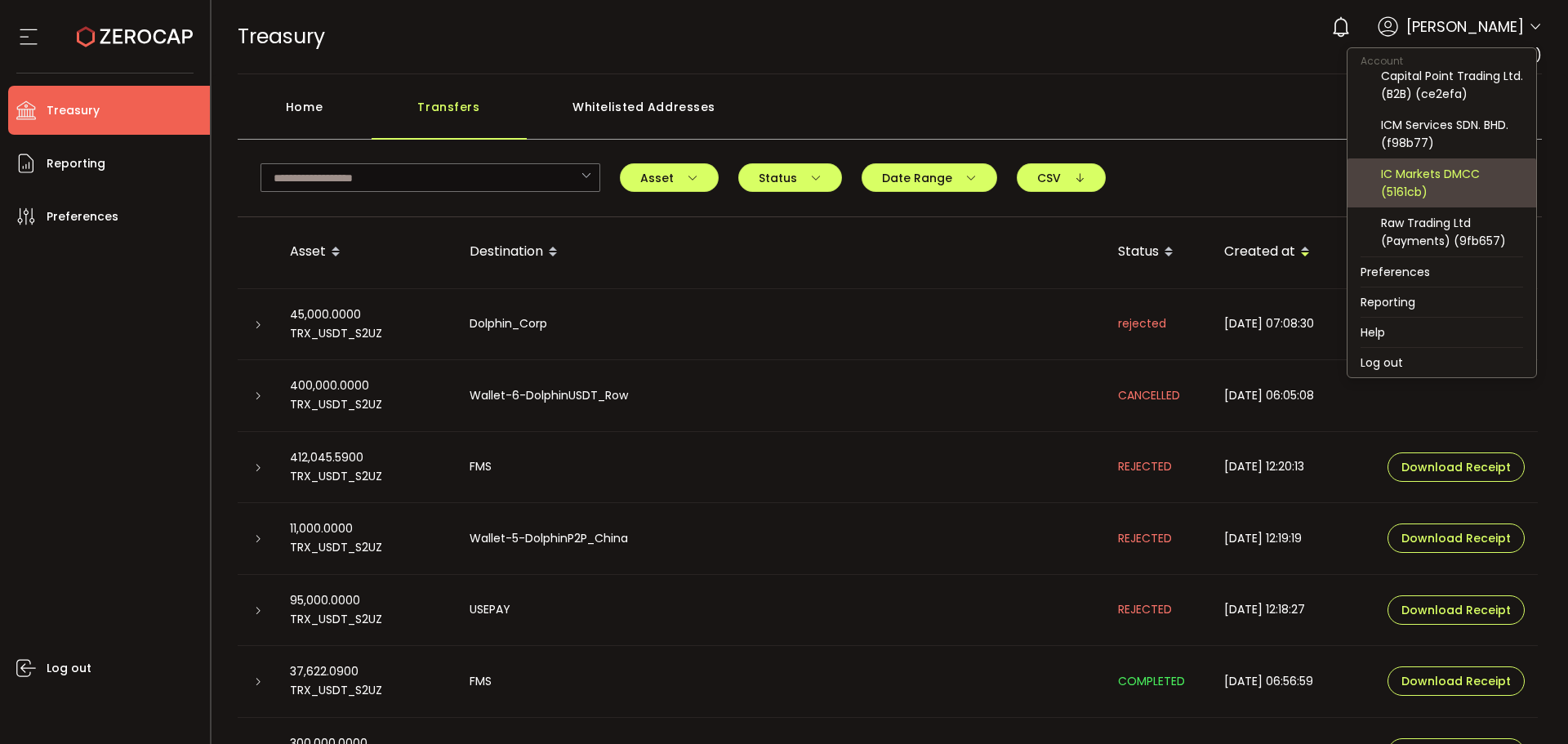
click at [1443, 179] on div "IC Markets DMCC (5161cb)" at bounding box center [1452, 182] width 142 height 36
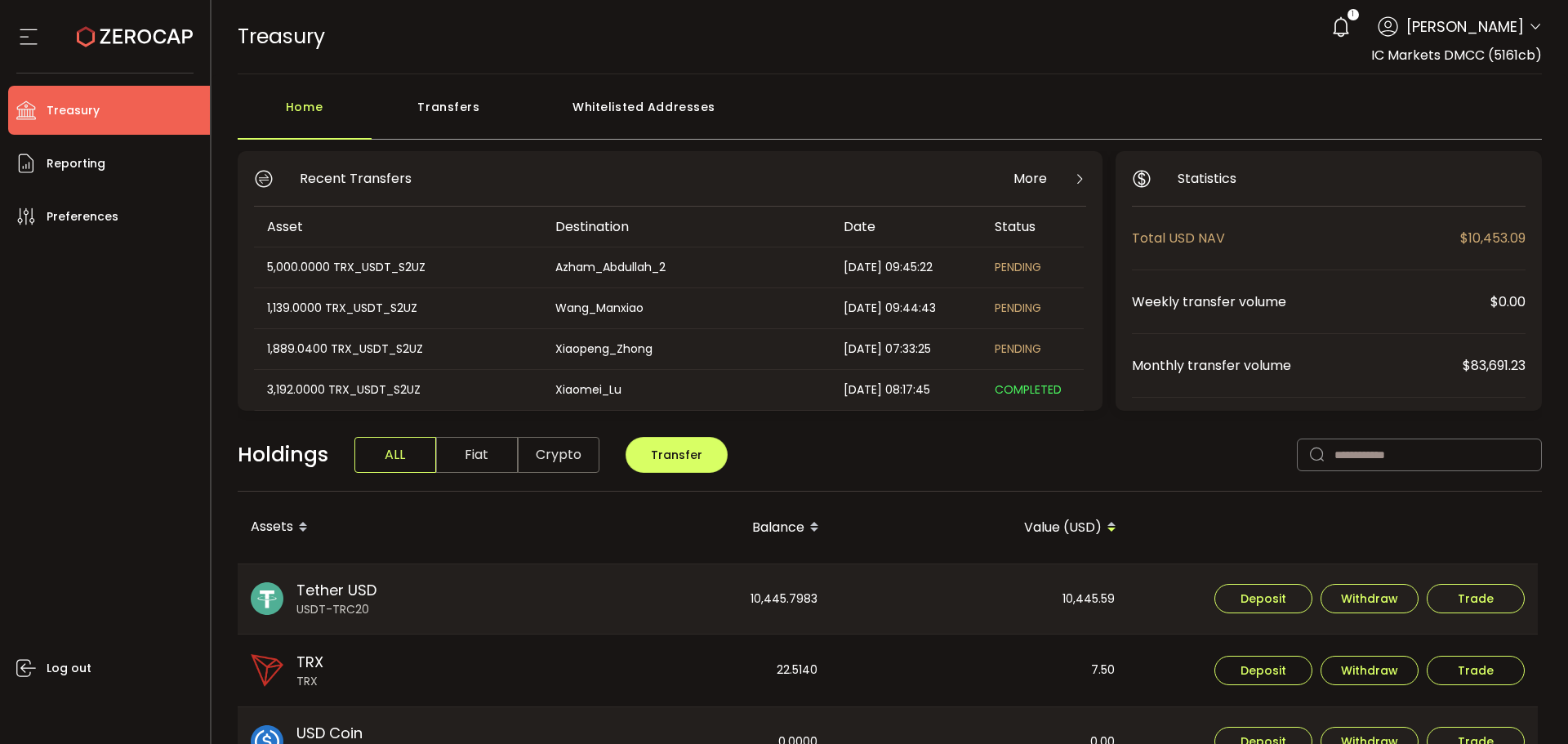
drag, startPoint x: 300, startPoint y: 266, endPoint x: 1044, endPoint y: 353, distance: 749.1
click at [1041, 353] on tbody "5,000.0000 TRX_USDT_S2UZ Azham_Abdullah_2 2025-09-29 09:45:22 PENDING 1,139.000…" at bounding box center [668, 451] width 830 height 409
click at [1047, 353] on div "PENDING" at bounding box center [1032, 349] width 102 height 19
click at [1112, 467] on div "Holdings ALL Fiat Crypto Transfer" at bounding box center [891, 464] width 1305 height 56
click at [917, 469] on div "Holdings ALL Fiat Crypto Transfer" at bounding box center [891, 464] width 1305 height 56
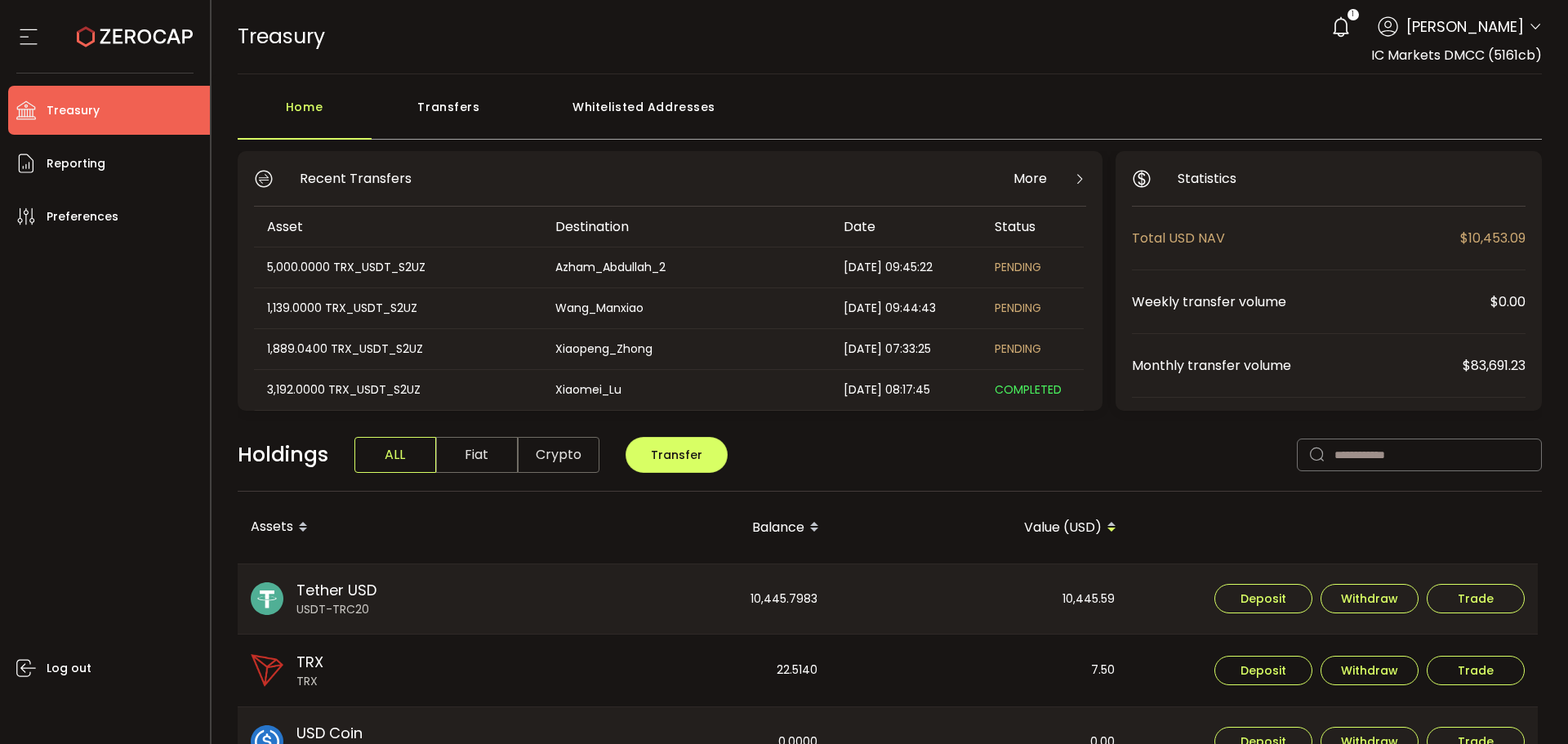
drag, startPoint x: 66, startPoint y: 419, endPoint x: 59, endPoint y: 413, distance: 9.2
click at [62, 419] on div "Log out" at bounding box center [109, 487] width 201 height 491
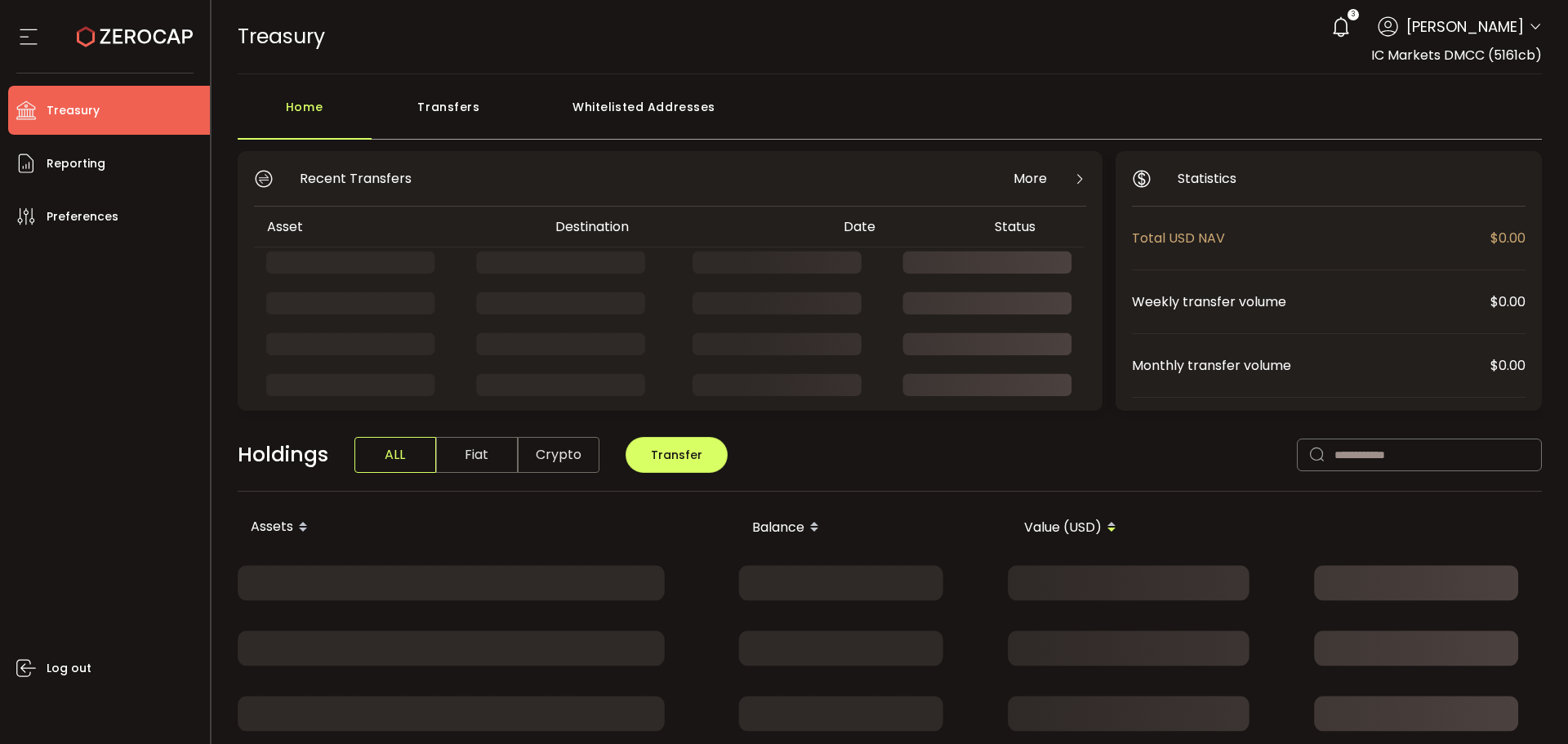
click at [1531, 23] on icon at bounding box center [1536, 27] width 13 height 13
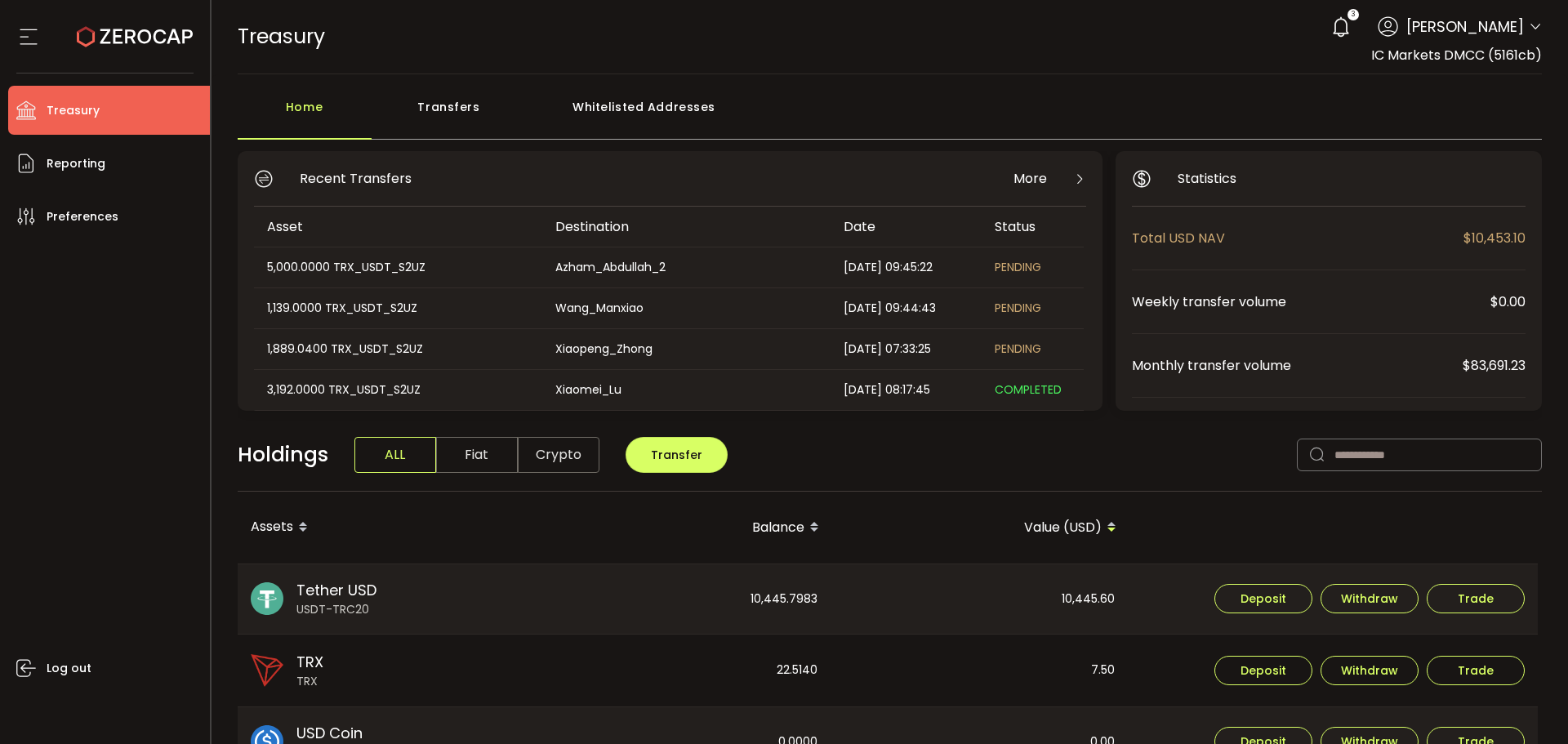
click at [1532, 25] on icon at bounding box center [1536, 27] width 13 height 13
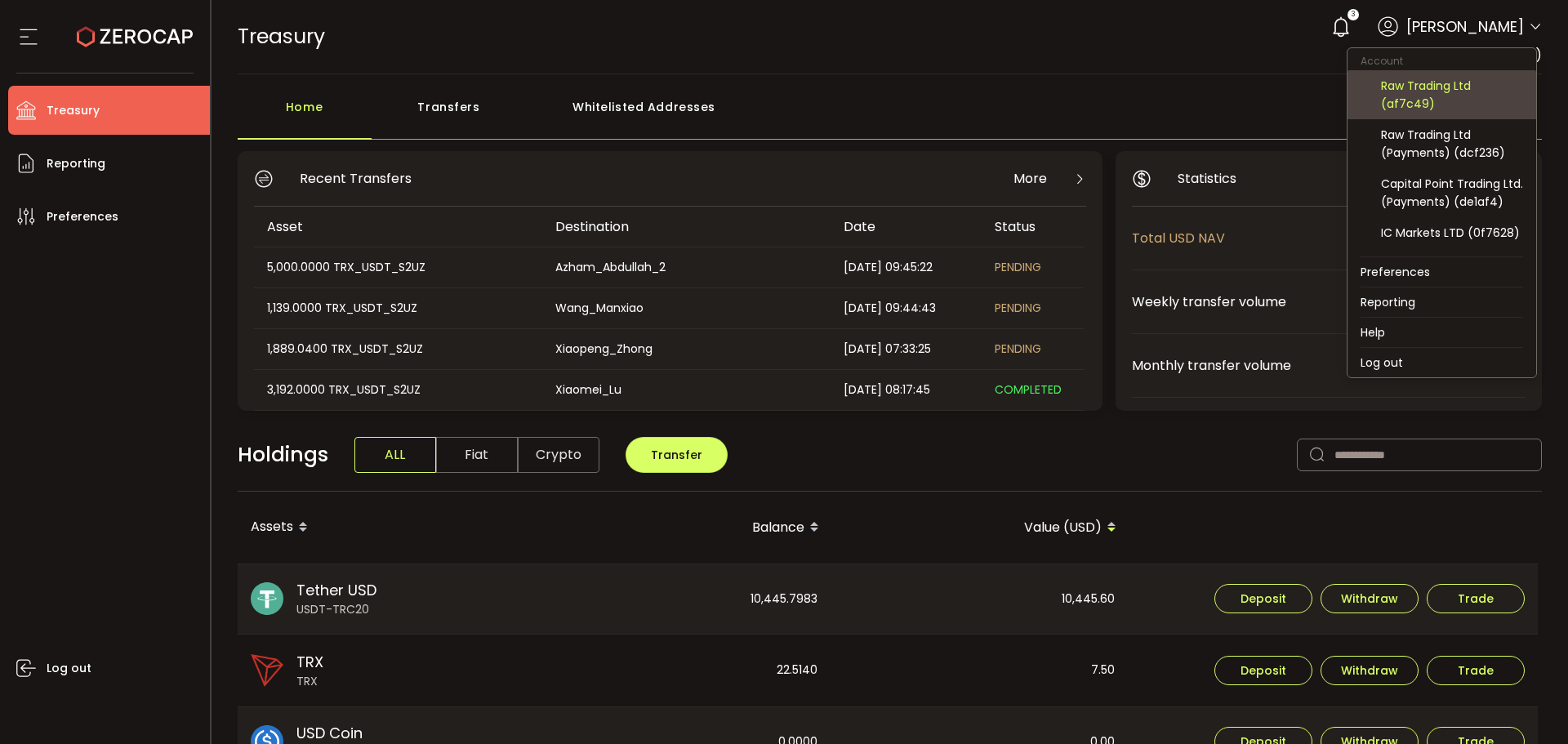
click at [1446, 100] on div "Raw Trading Ltd (af7c49)" at bounding box center [1452, 95] width 142 height 36
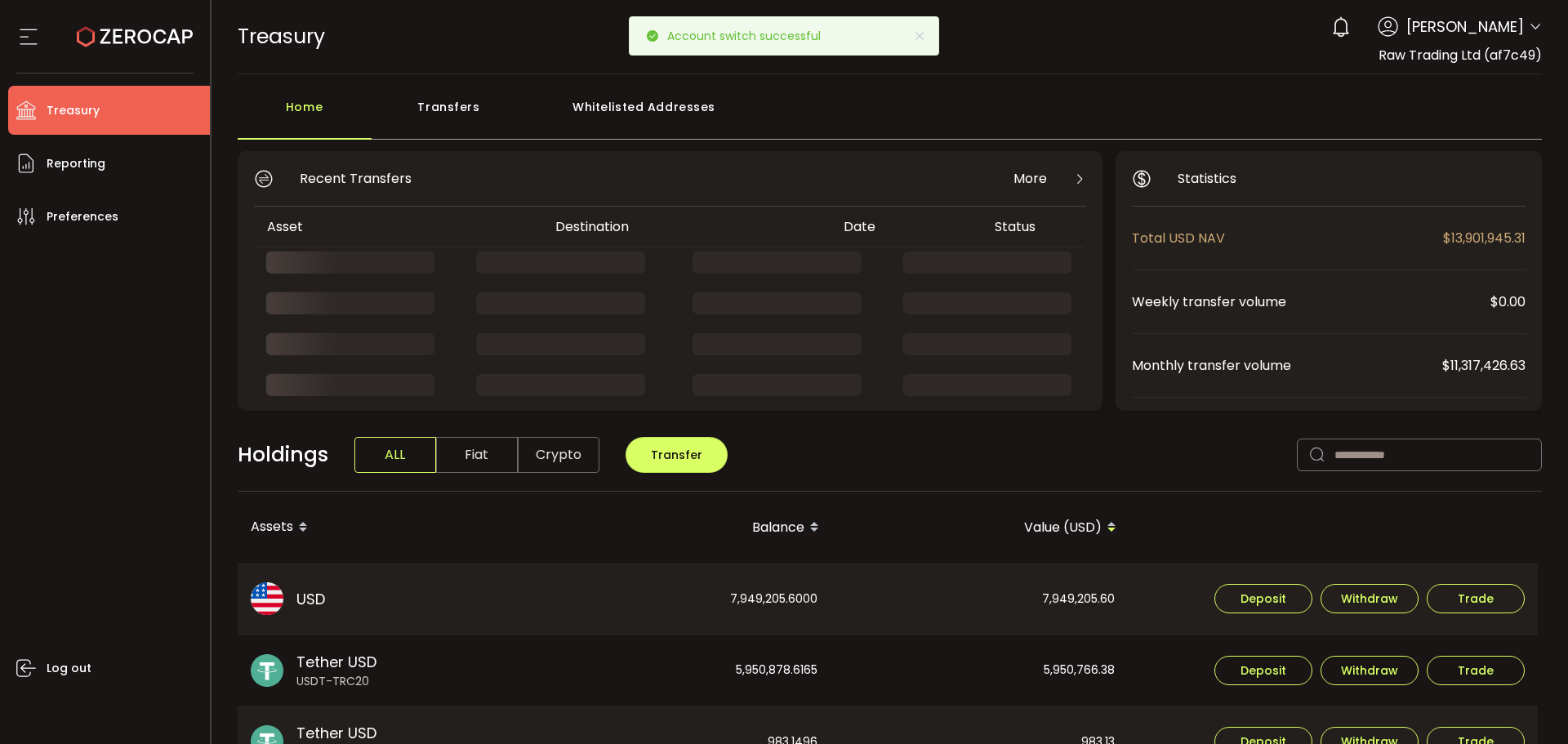
click at [869, 458] on div "Holdings ALL Fiat Crypto Transfer" at bounding box center [891, 464] width 1305 height 56
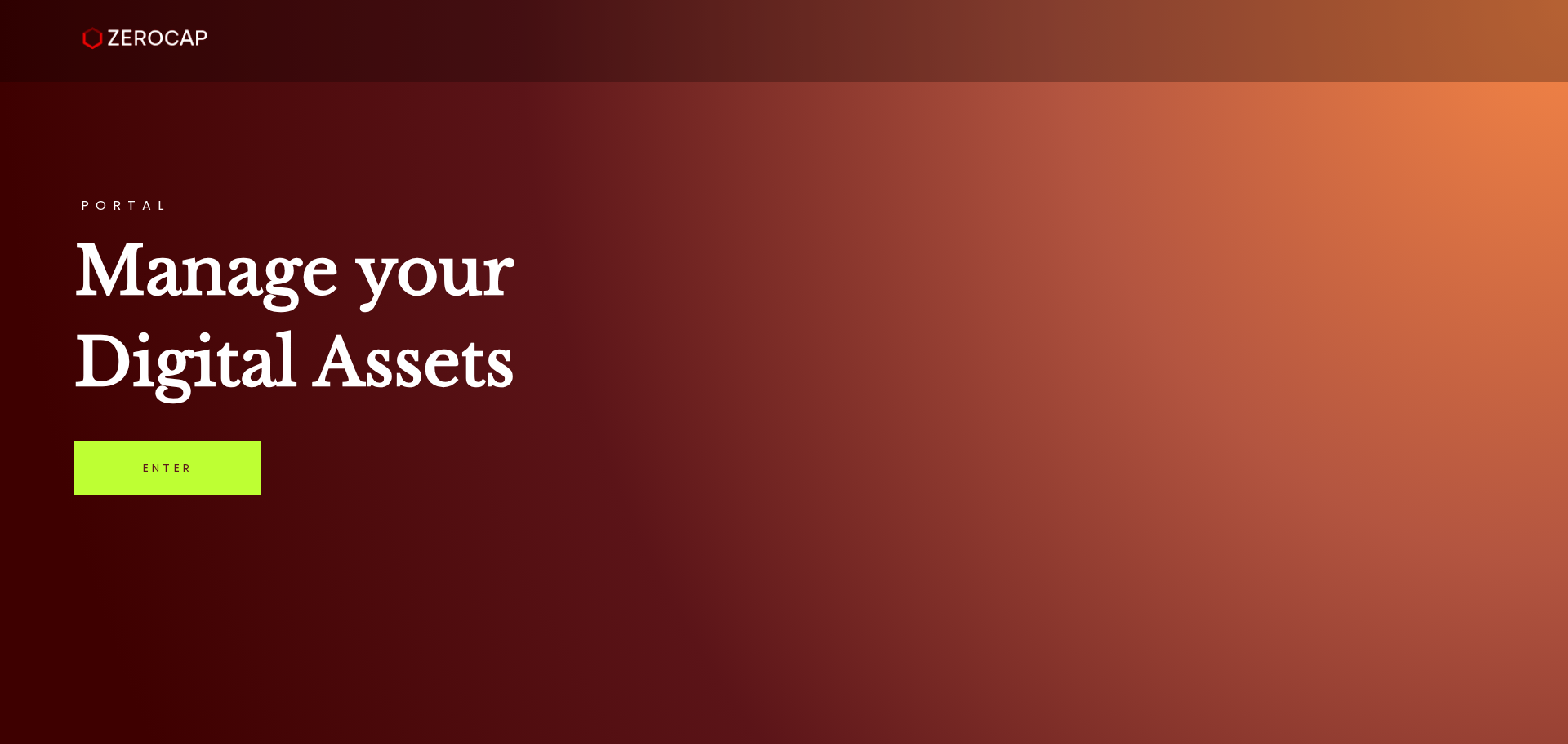
click at [235, 464] on link "Enter" at bounding box center [168, 468] width 187 height 54
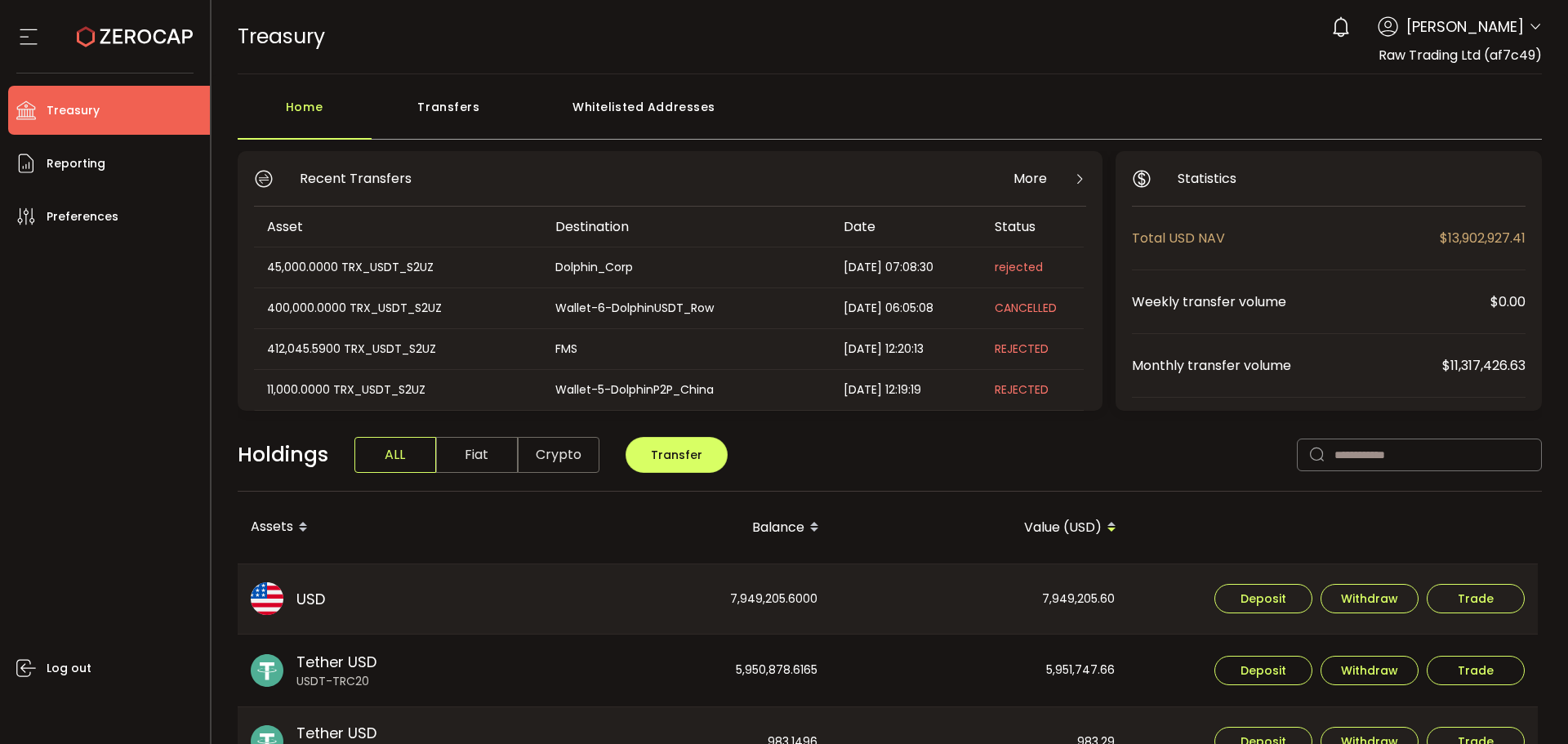
click at [1529, 27] on icon at bounding box center [1536, 27] width 13 height 13
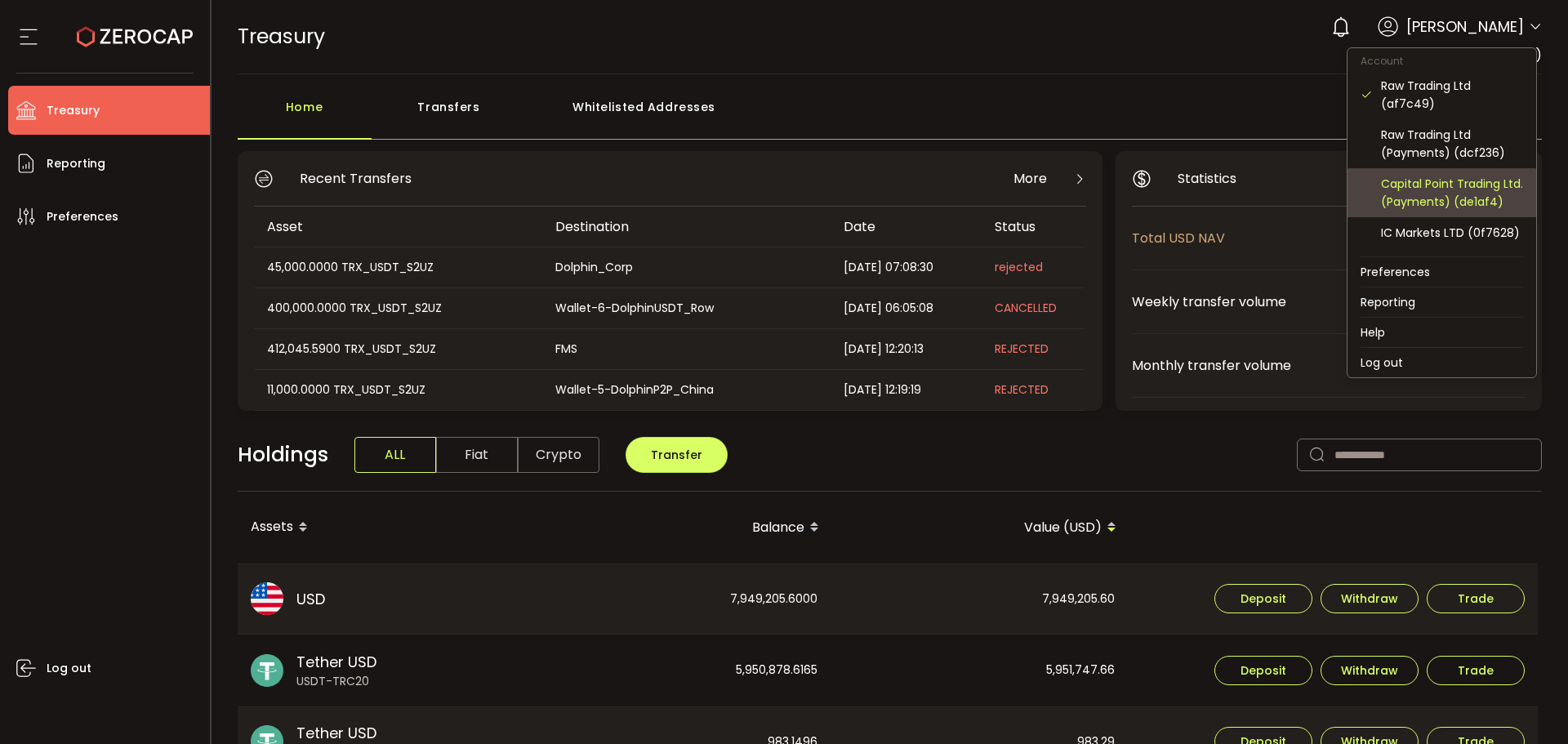
scroll to position [206, 0]
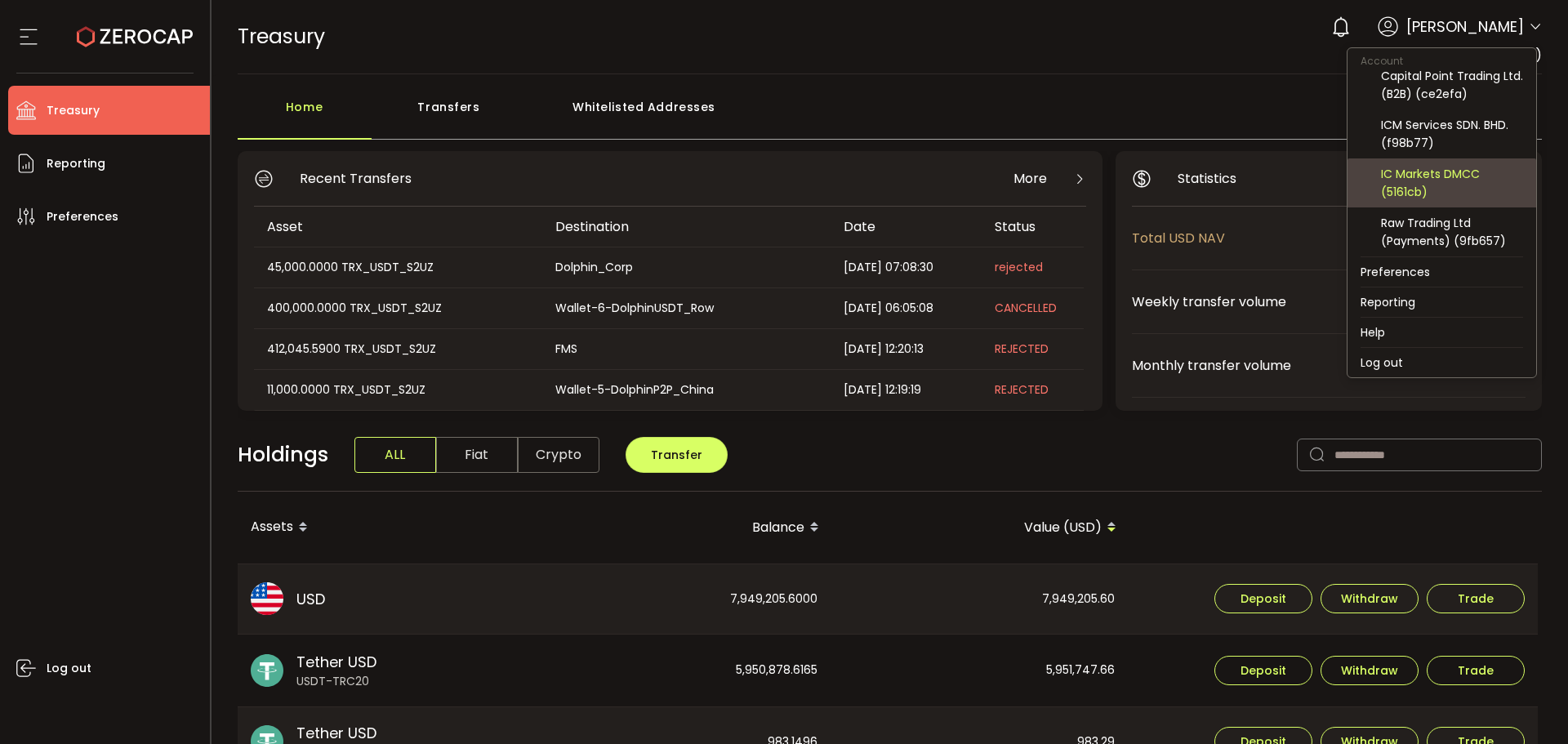
click at [1422, 177] on div "IC Markets DMCC (5161cb)" at bounding box center [1452, 182] width 142 height 36
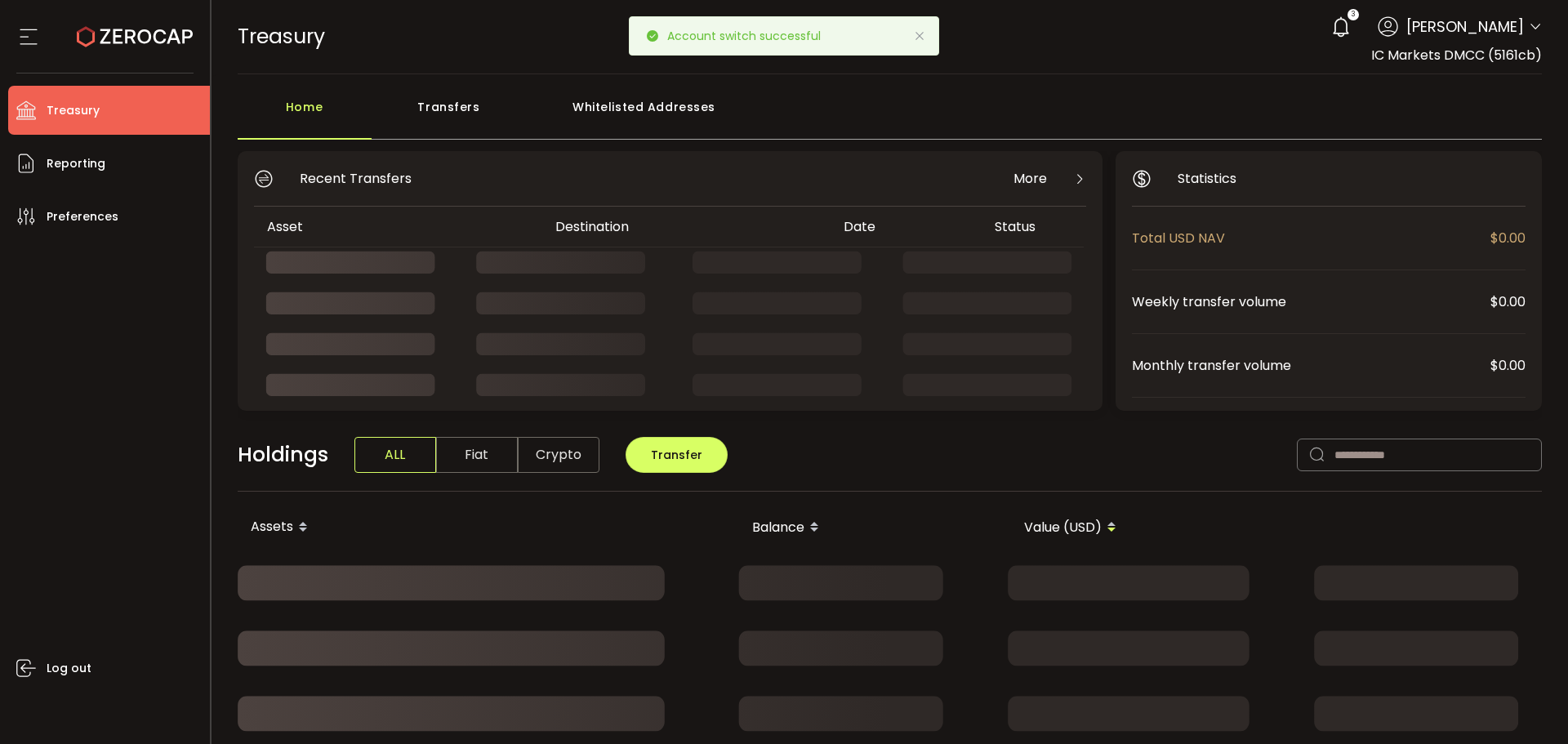
click at [925, 29] on icon at bounding box center [920, 36] width 13 height 13
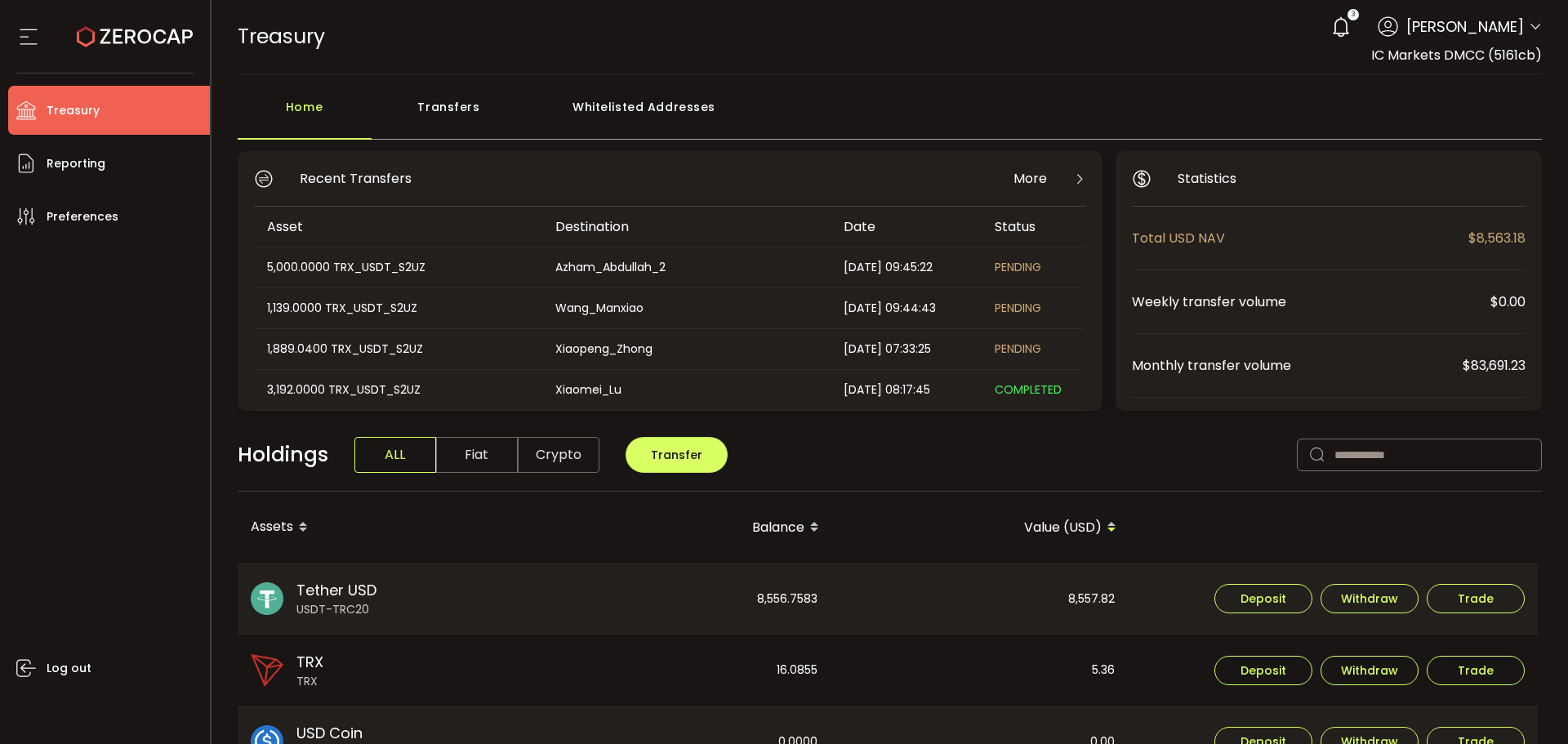
click at [464, 124] on div "Transfers" at bounding box center [449, 114] width 155 height 49
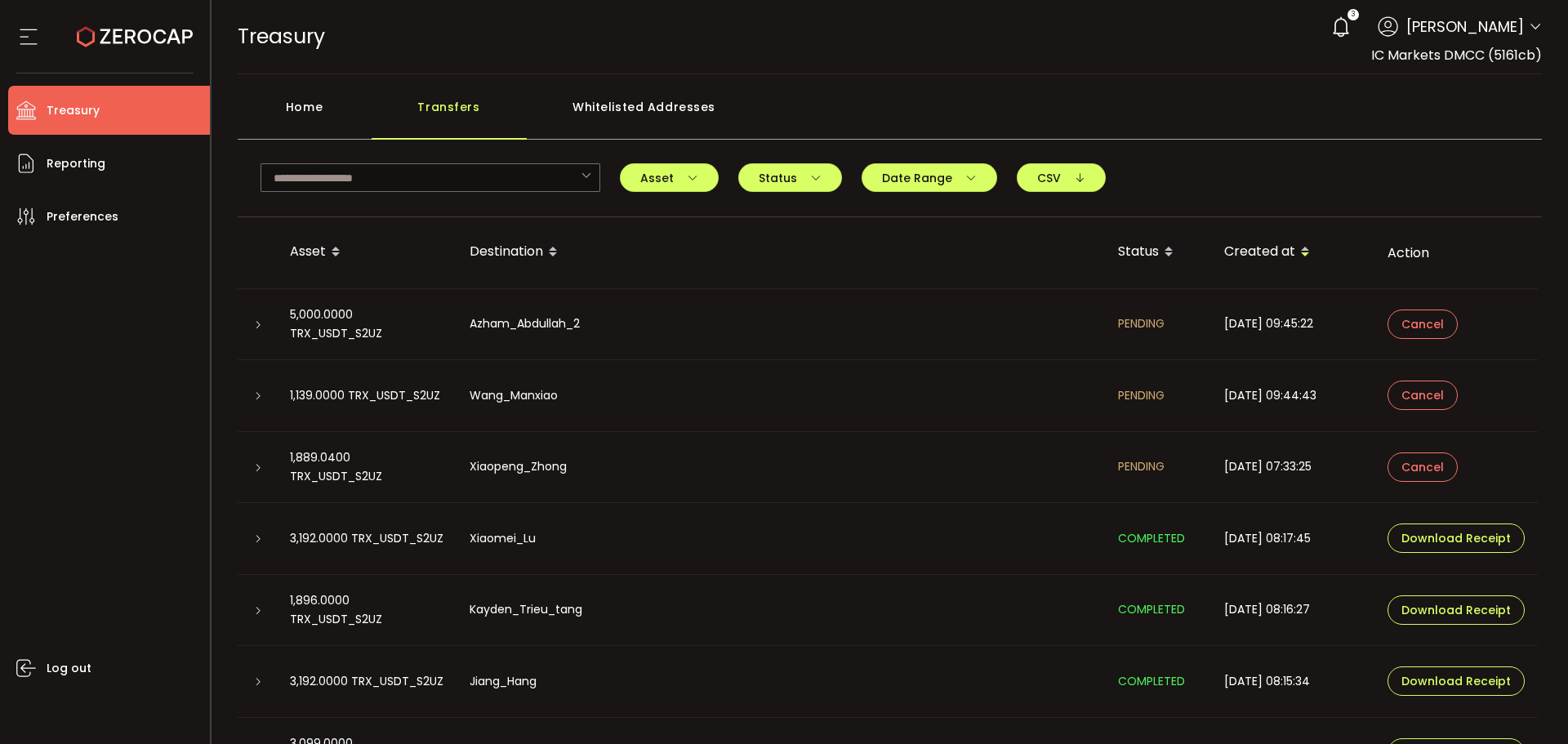
click at [263, 326] on div at bounding box center [257, 324] width 13 height 17
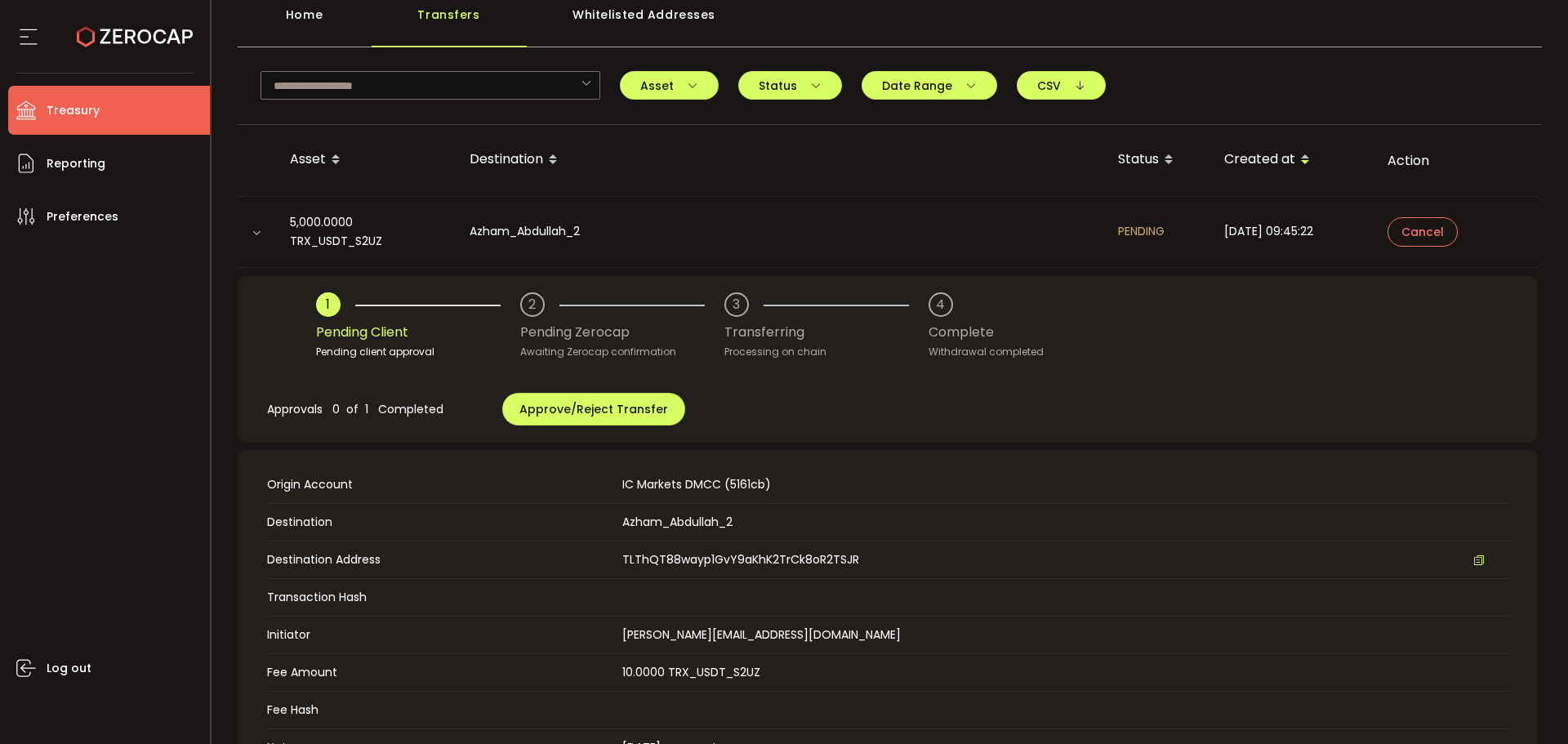
scroll to position [327, 0]
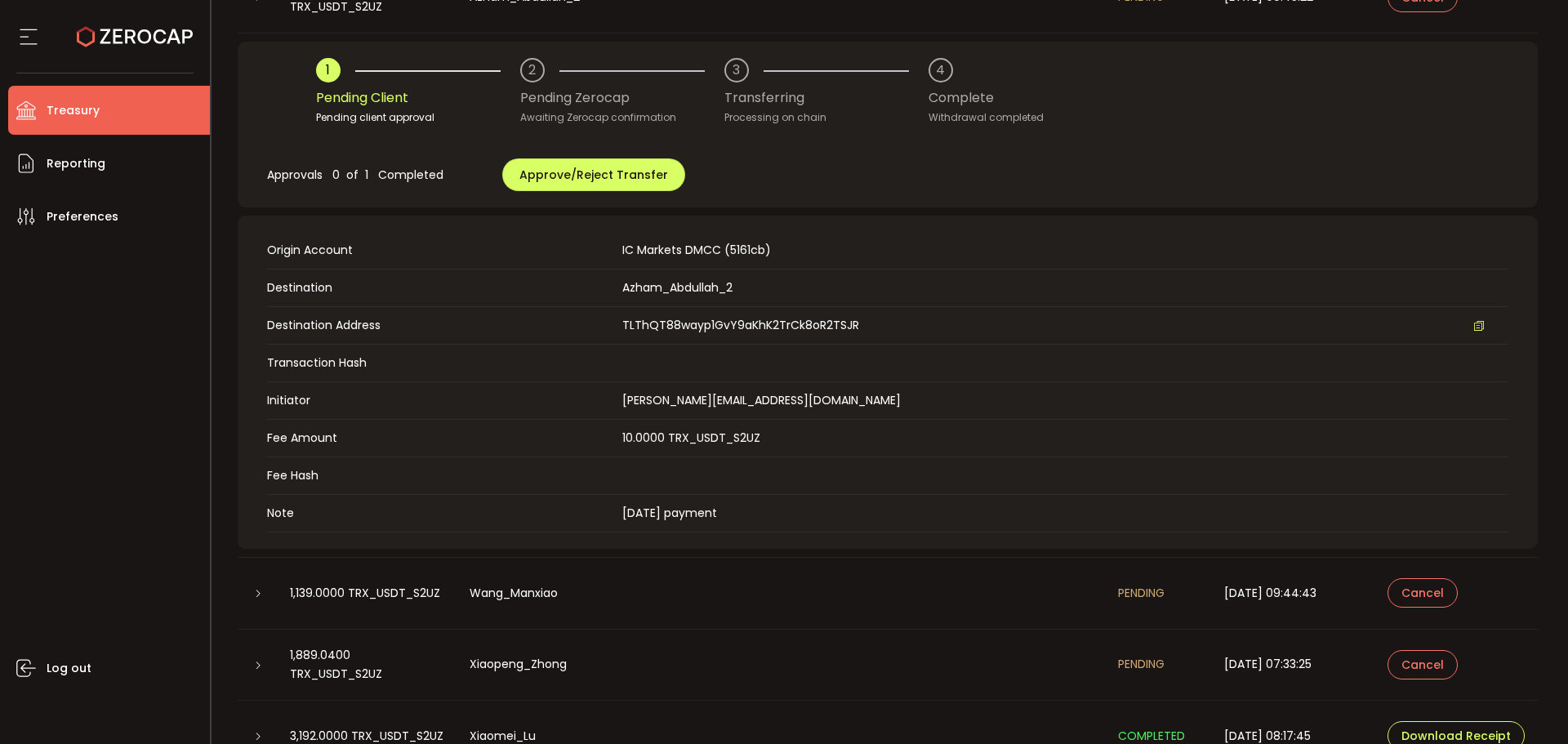
click at [706, 327] on span "TLThQT88wayp1GvY9aKhK2TrCk8oR2TSJR" at bounding box center [741, 325] width 237 height 17
copy span "TLThQT88wayp1GvY9aKhK2TrCk8oR2TSJR"
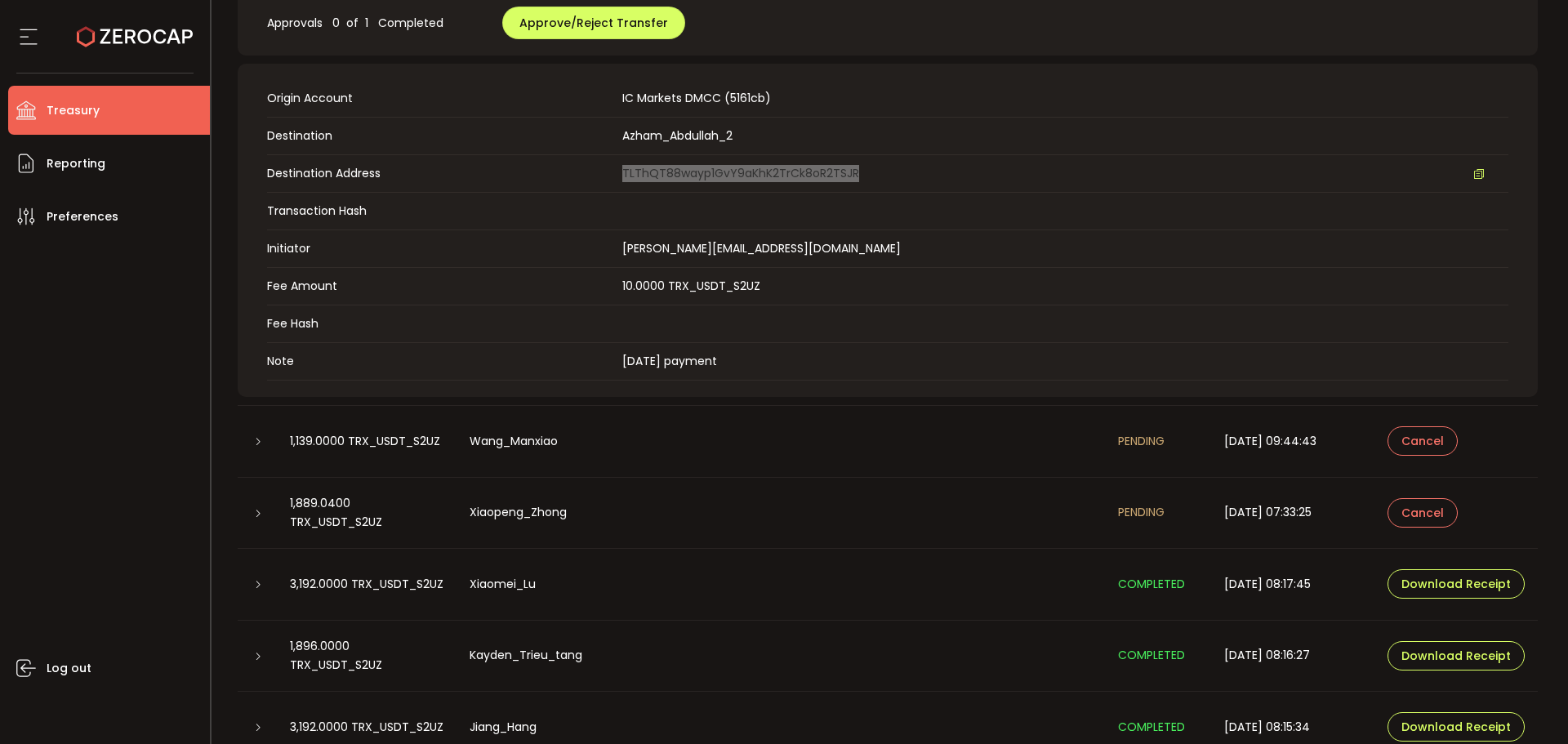
scroll to position [490, 0]
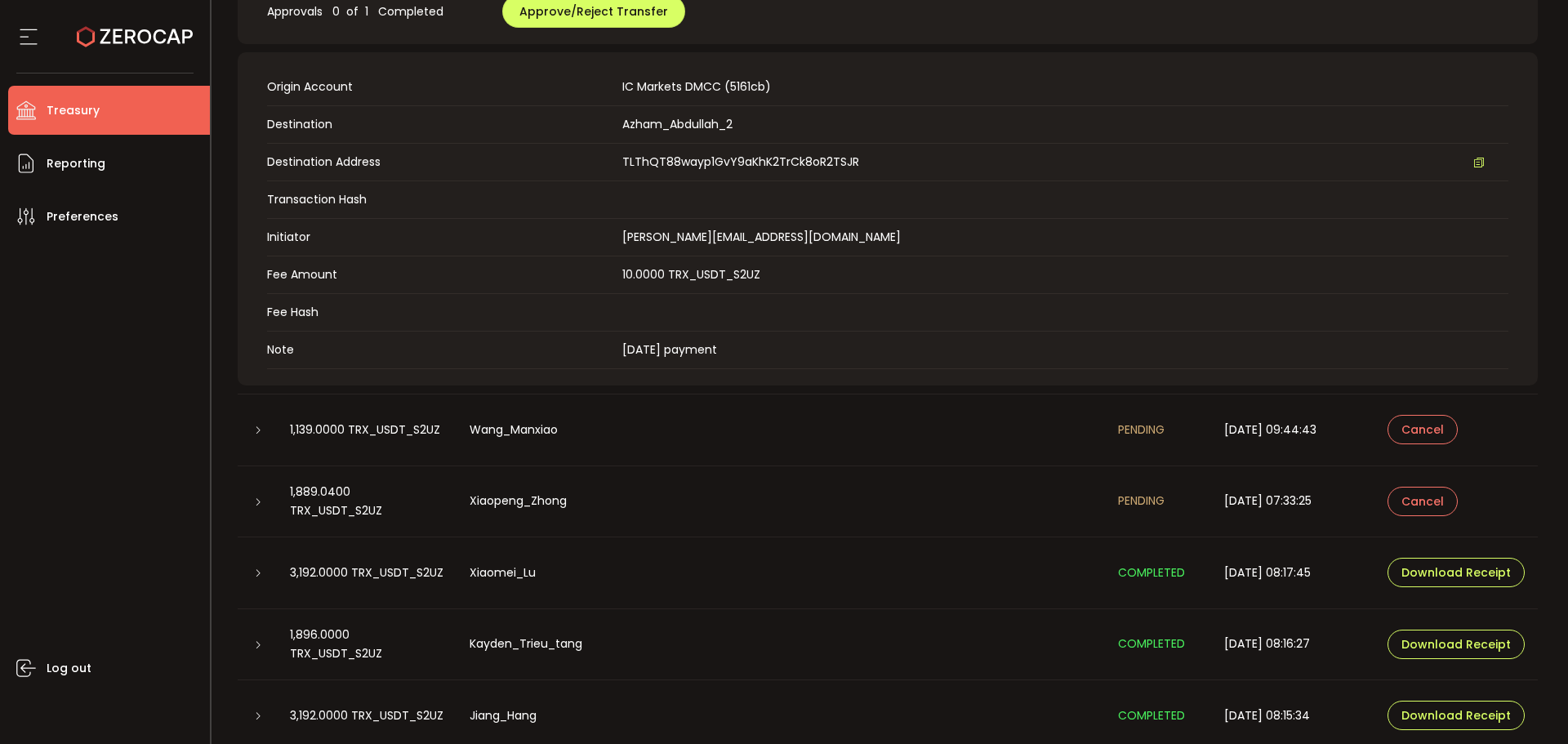
click at [245, 428] on div at bounding box center [257, 430] width 39 height 17
click at [254, 428] on icon at bounding box center [258, 430] width 10 height 10
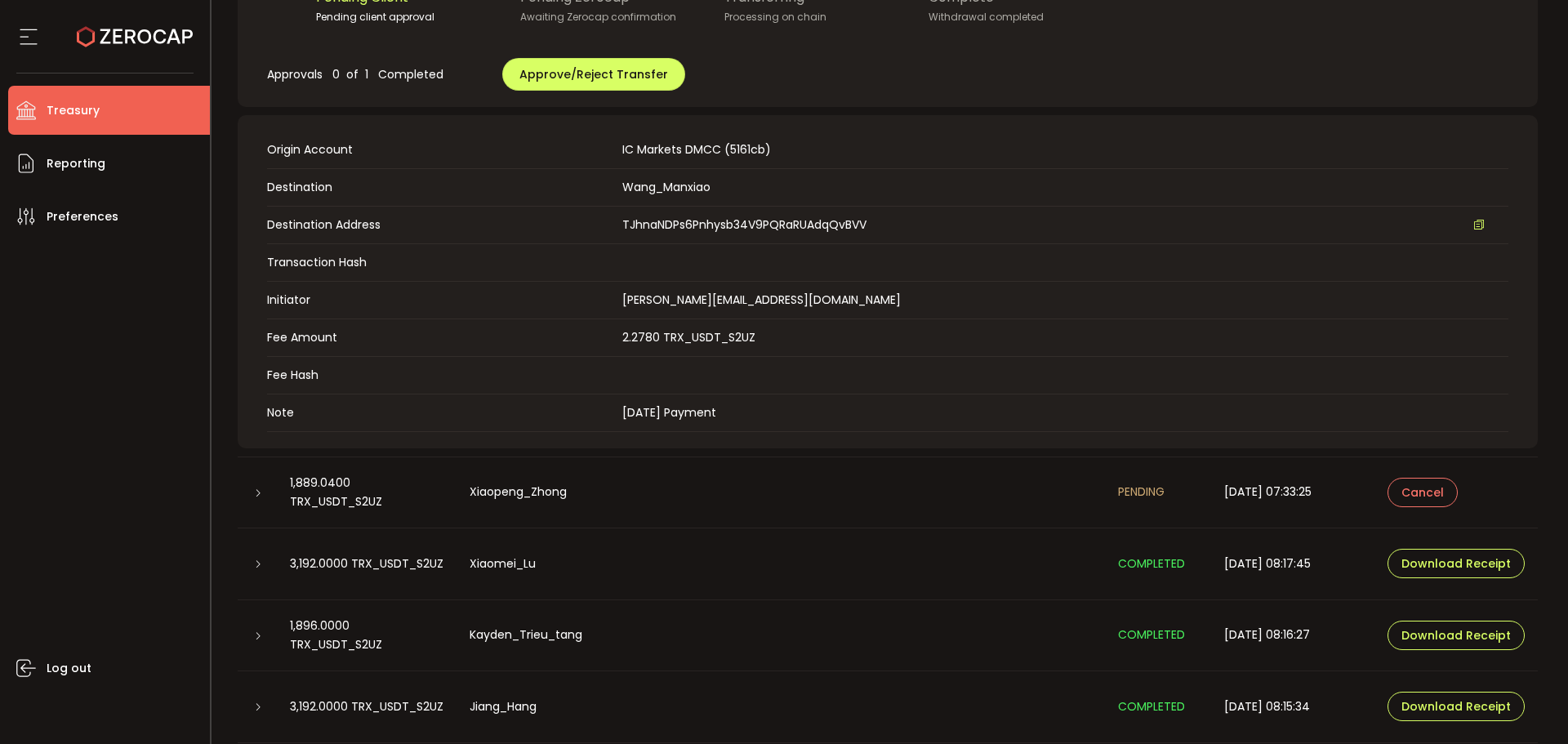
scroll to position [393, 0]
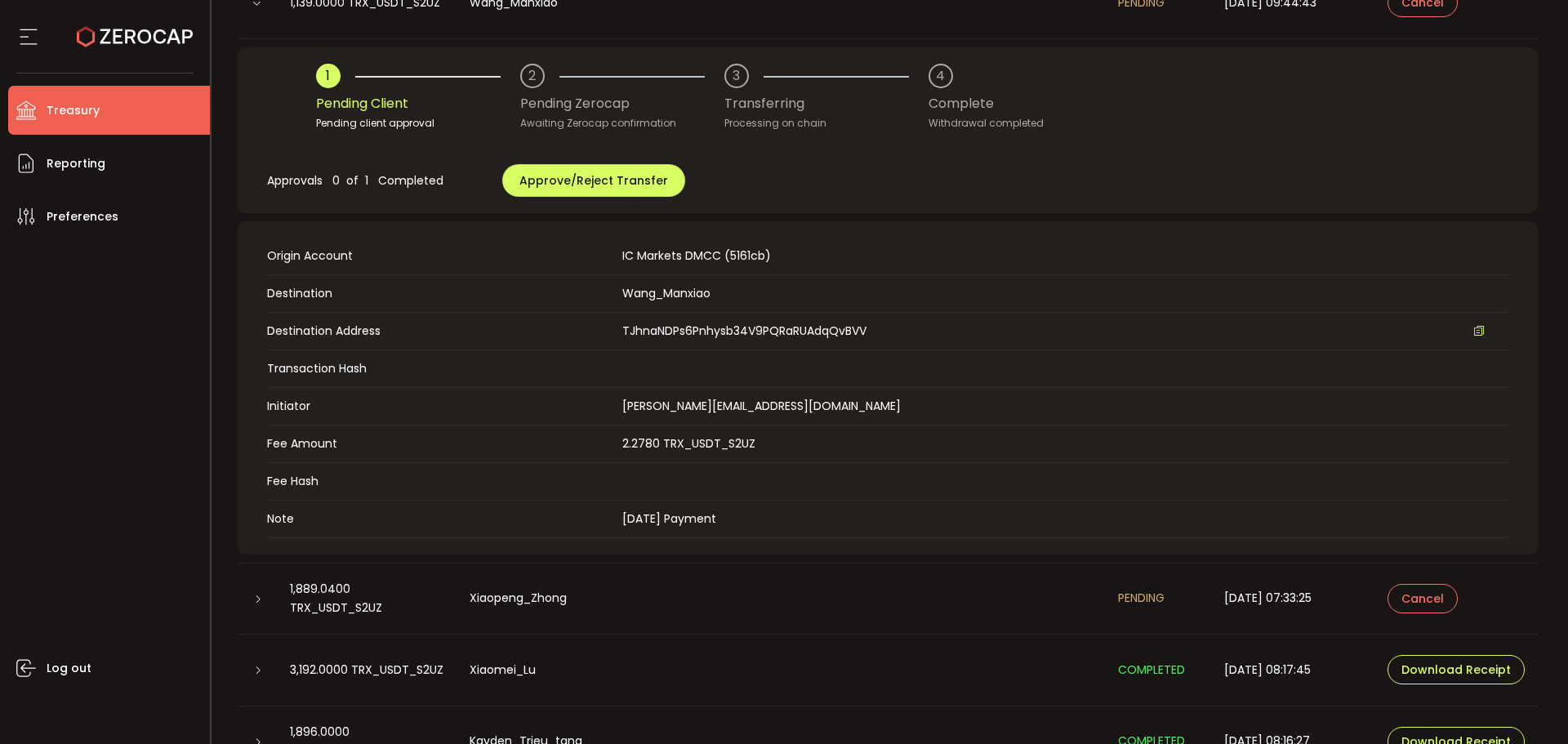
click at [655, 337] on span "TJhnaNDPs6Pnhysb34V9PQRaRUAdqQvBVV" at bounding box center [745, 331] width 245 height 17
click at [655, 331] on span "TJhnaNDPs6Pnhysb34V9PQRaRUAdqQvBVV" at bounding box center [745, 331] width 245 height 17
copy span "TJhnaNDPs6Pnhysb34V9PQRaRUAdqQvBVV"
click at [1154, 178] on div "Approvals 0 of 1 Completed Approve/Reject Transfer" at bounding box center [887, 180] width 1241 height 66
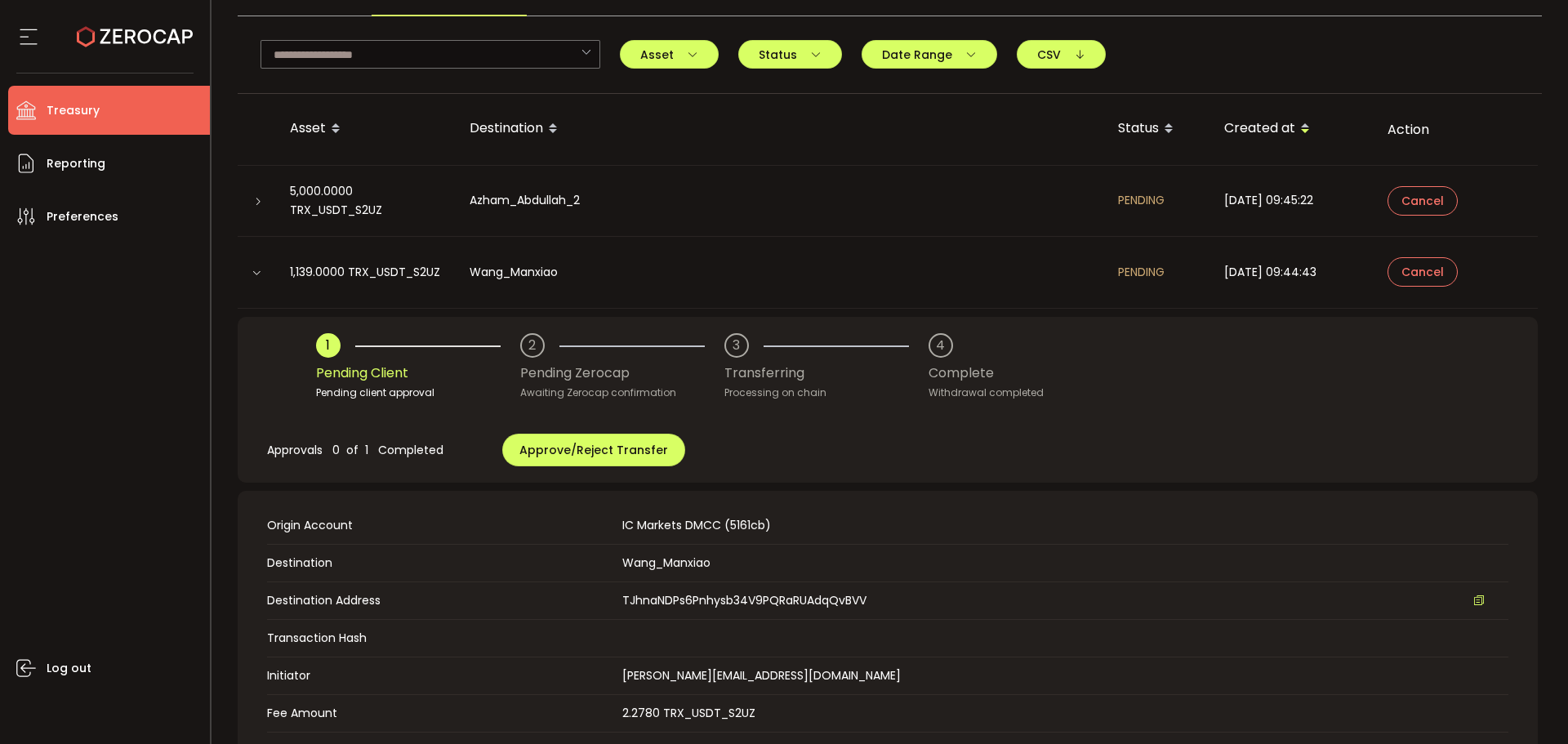
scroll to position [0, 0]
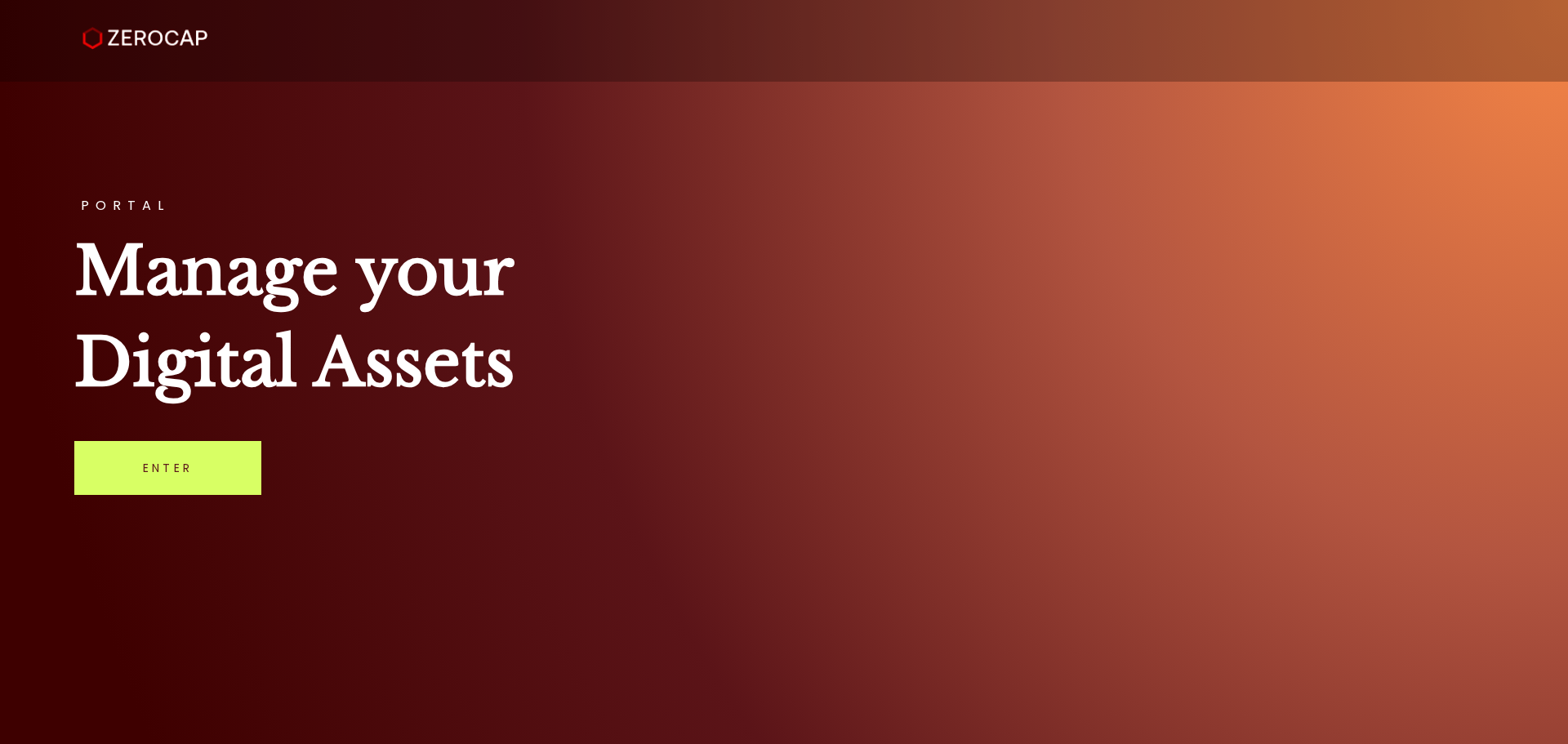
click at [150, 436] on div "PORTAL Manage your Digital Assets Enter" at bounding box center [784, 372] width 1568 height 744
click at [196, 451] on link "Enter" at bounding box center [168, 468] width 187 height 54
